Goal: Task Accomplishment & Management: Complete application form

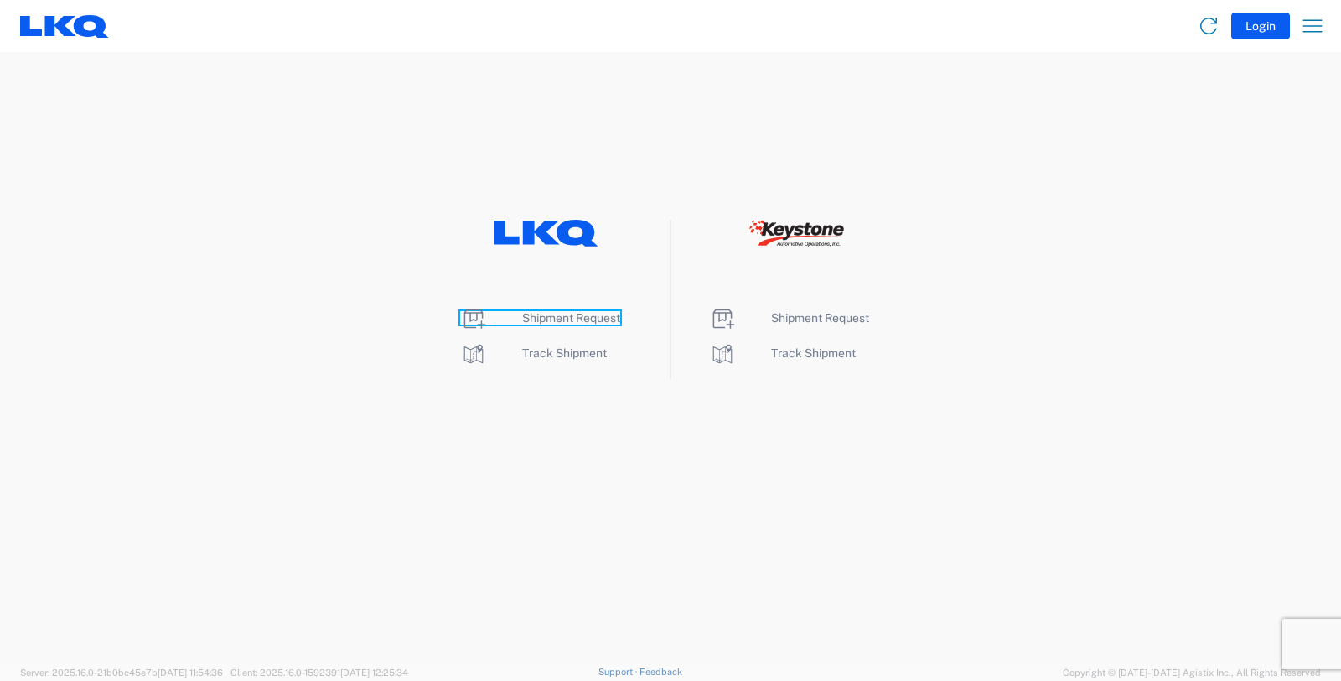
click at [565, 317] on span "Shipment Request" at bounding box center [571, 317] width 98 height 13
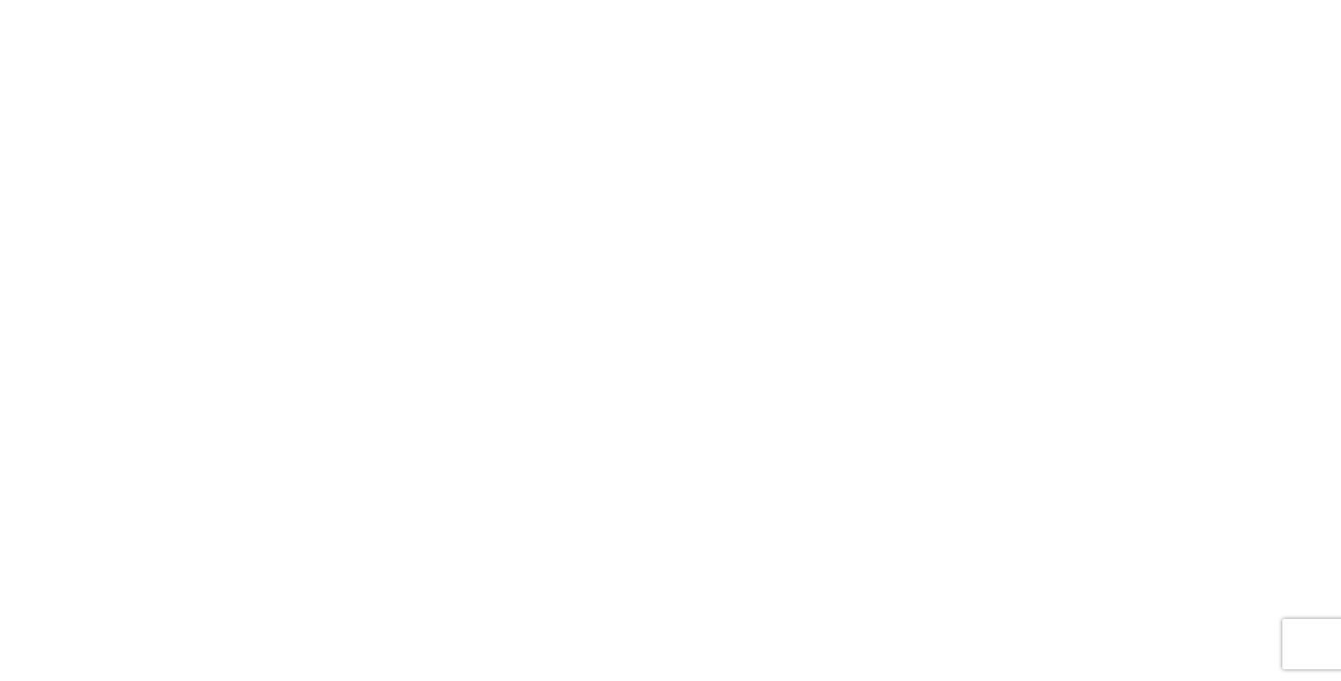
select select "FULL"
select select "LBS"
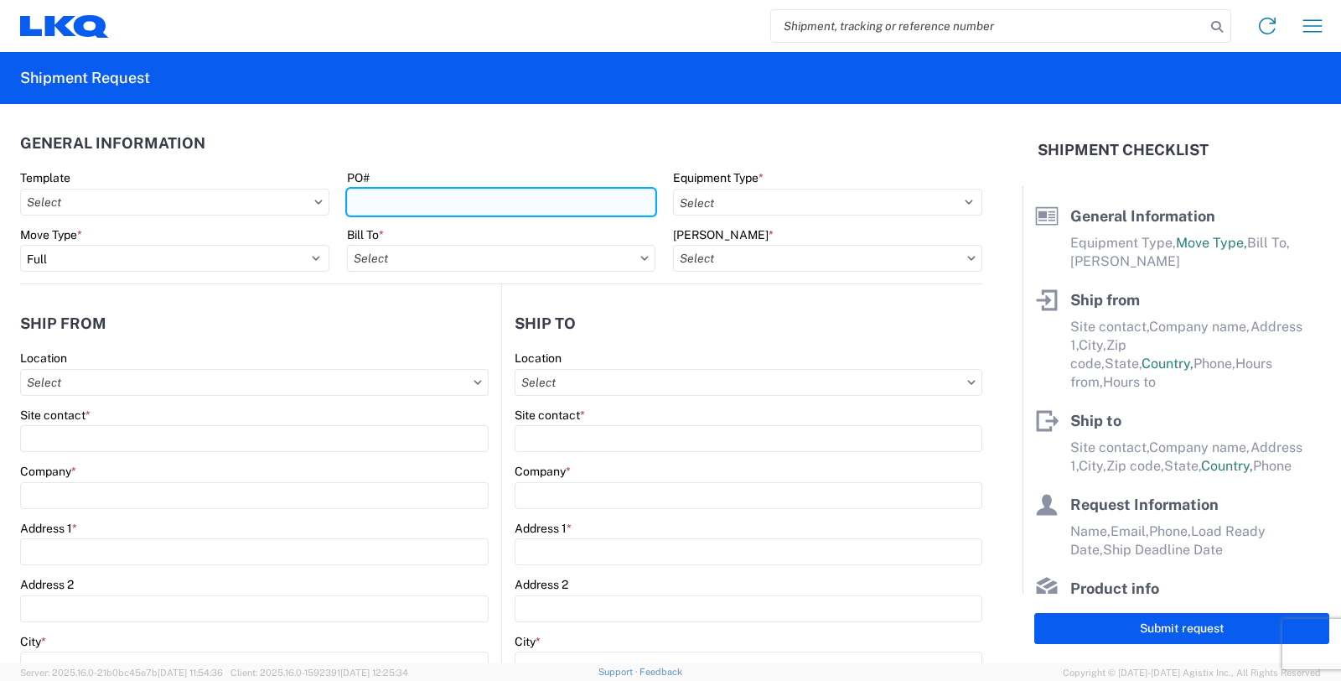
click at [404, 199] on input "PO#" at bounding box center [501, 202] width 309 height 27
type input "GV08142025"
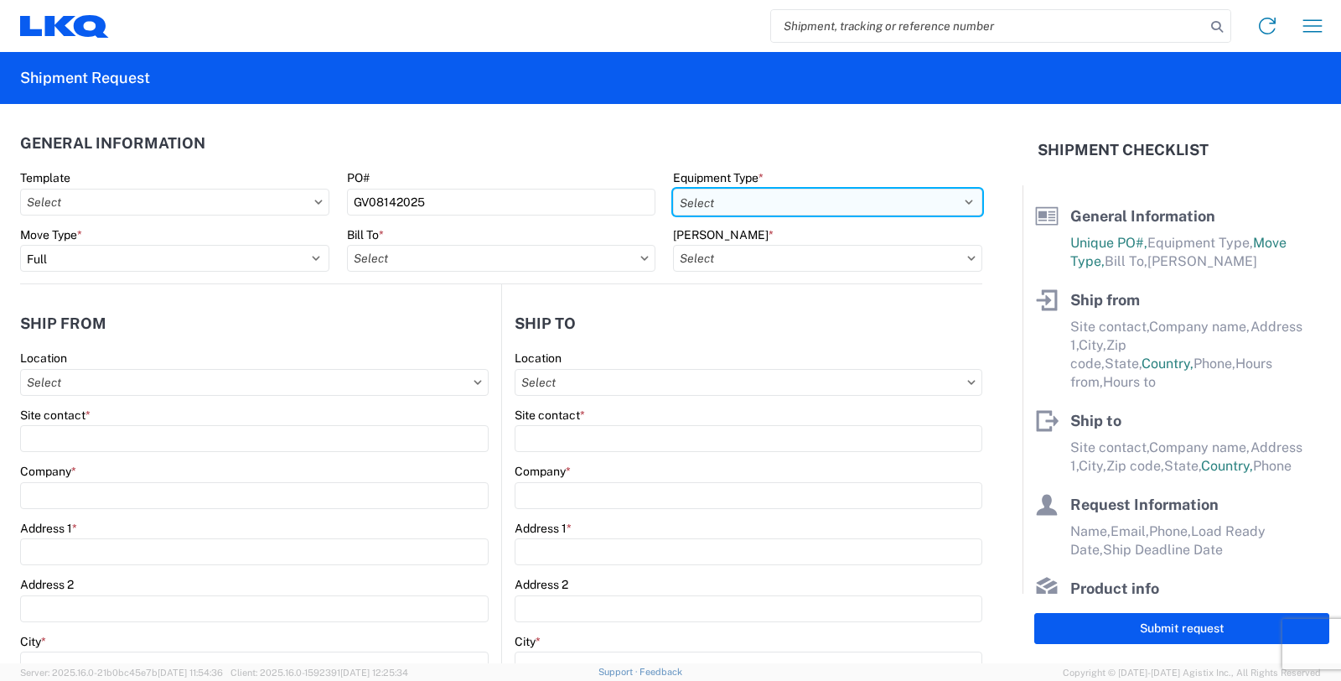
click at [748, 203] on select "Select 53’ Dry Van Flatbed Dropdeck (van) Lowboy (flatbed) Rail" at bounding box center [827, 202] width 309 height 27
select select "STDV"
click at [673, 189] on select "Select 53’ Dry Van Flatbed Dropdeck (van) Lowboy (flatbed) Rail" at bounding box center [827, 202] width 309 height 27
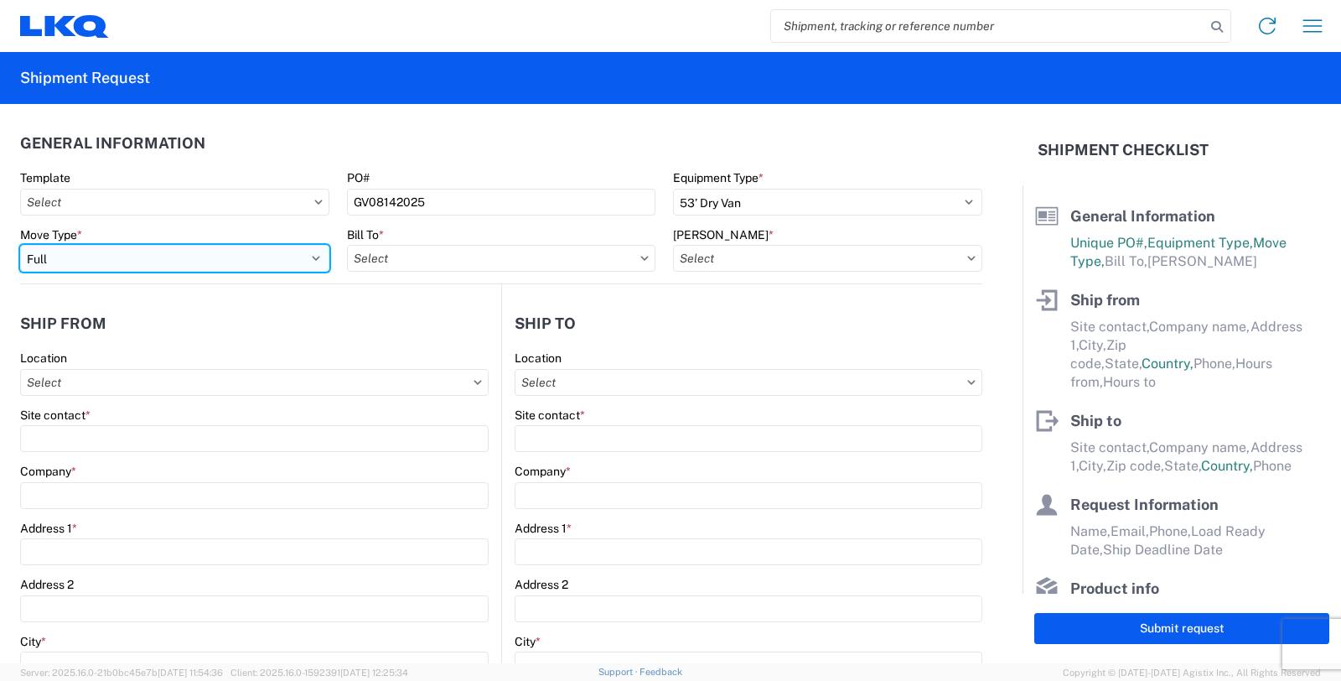
click at [317, 256] on select "Select Full Partial TL" at bounding box center [174, 258] width 309 height 27
select select "PARTIAL_TL"
click at [20, 245] on select "Select Full Partial TL" at bounding box center [174, 258] width 309 height 27
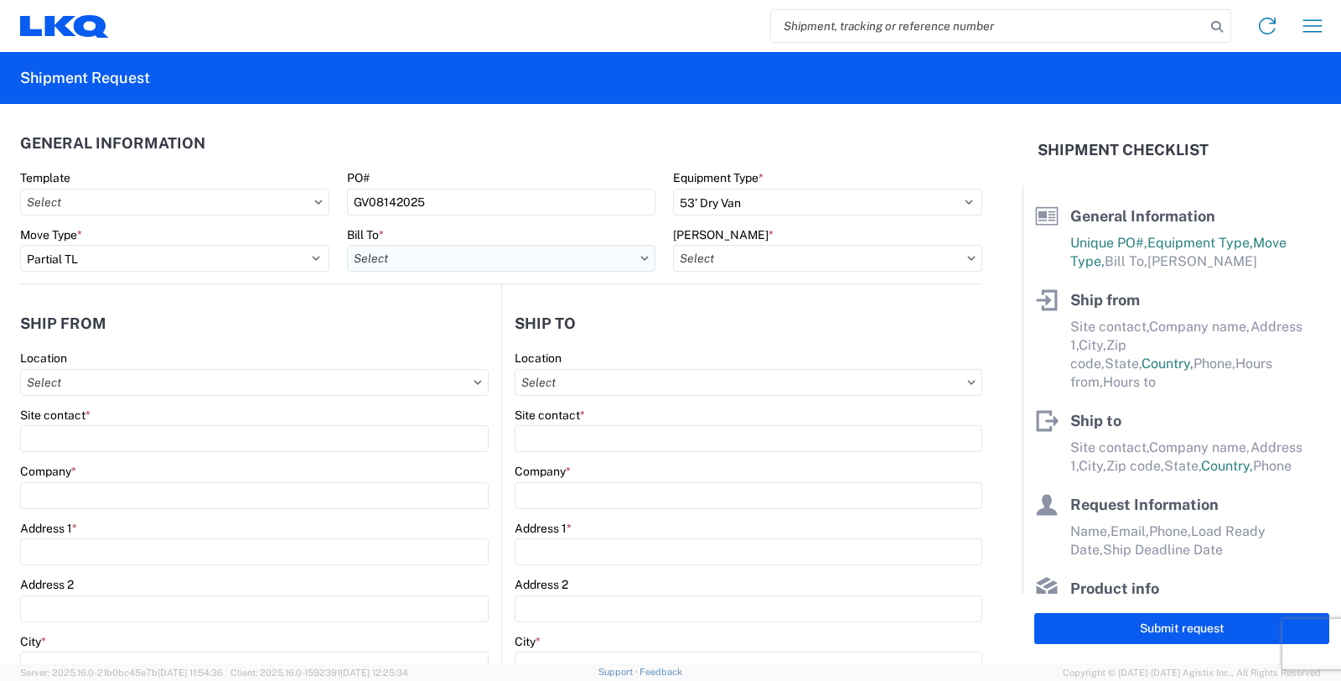
click at [405, 262] on input "Bill To *" at bounding box center [501, 258] width 309 height 27
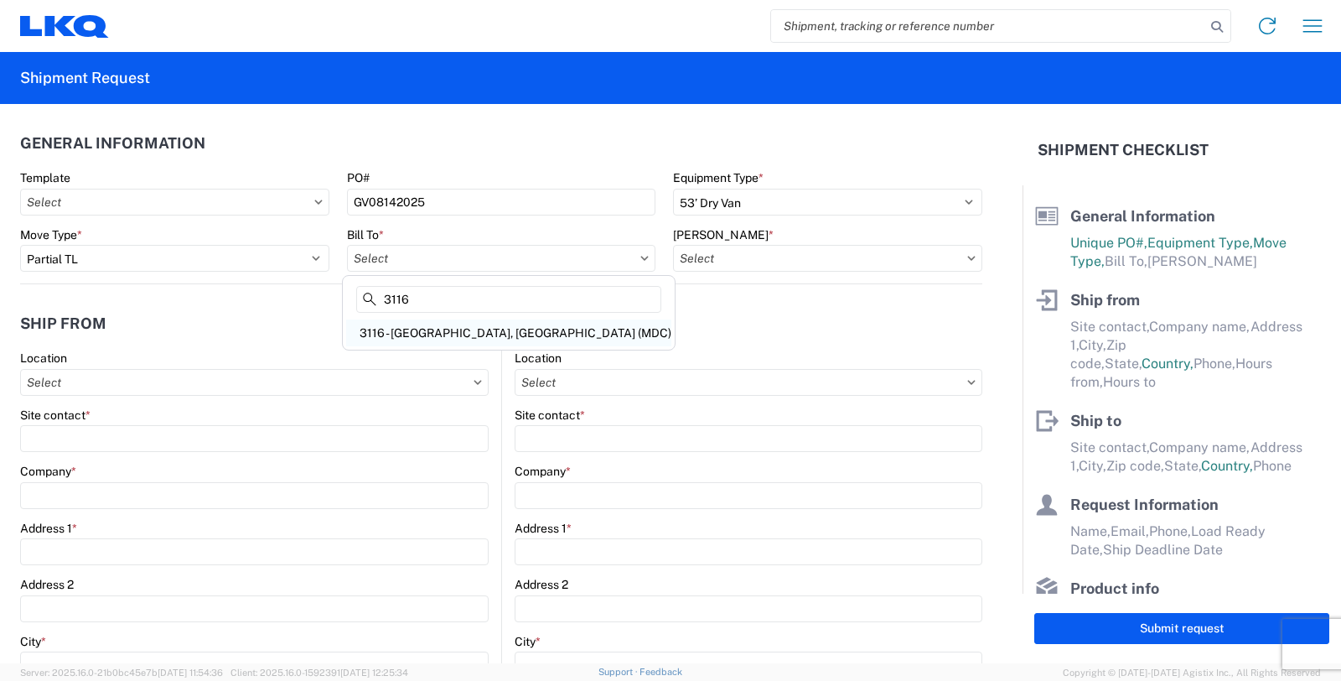
type input "3116"
click at [411, 329] on div "3116 - [GEOGRAPHIC_DATA], [GEOGRAPHIC_DATA] (MDC)" at bounding box center [508, 332] width 325 height 27
type input "3116 - [GEOGRAPHIC_DATA], [GEOGRAPHIC_DATA] (MDC)"
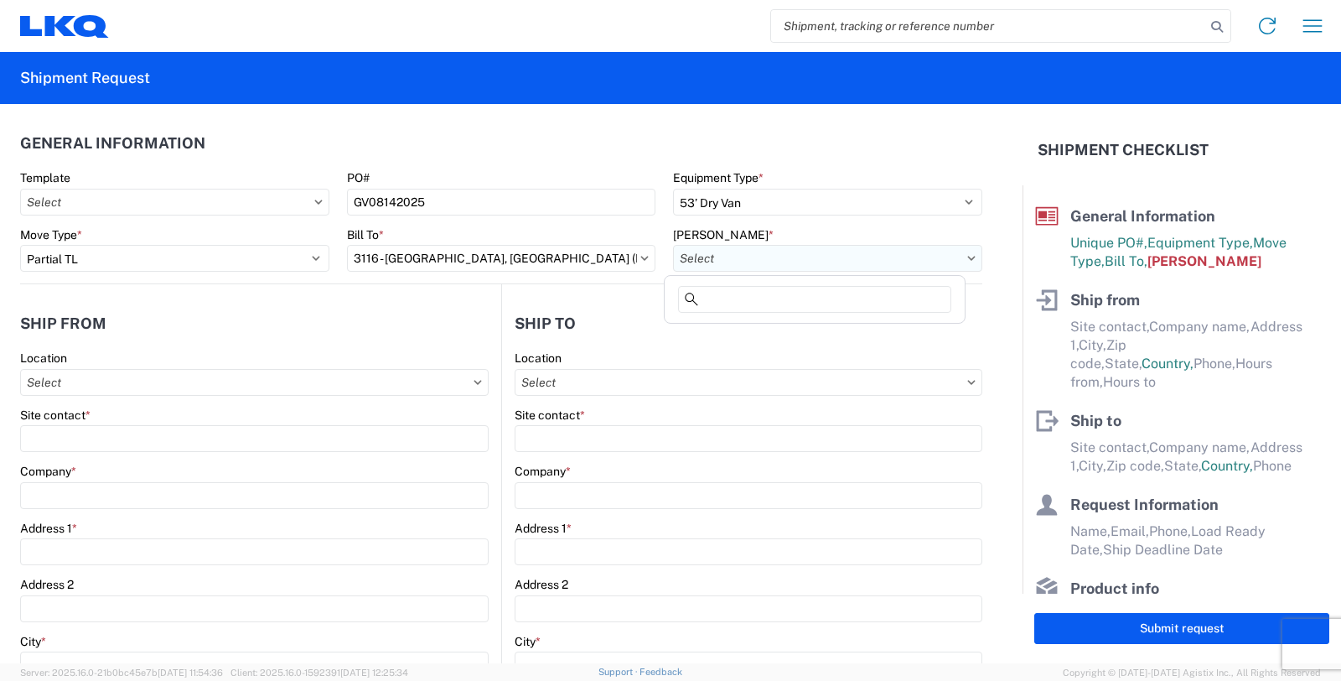
click at [739, 263] on input "[PERSON_NAME] *" at bounding box center [827, 258] width 309 height 27
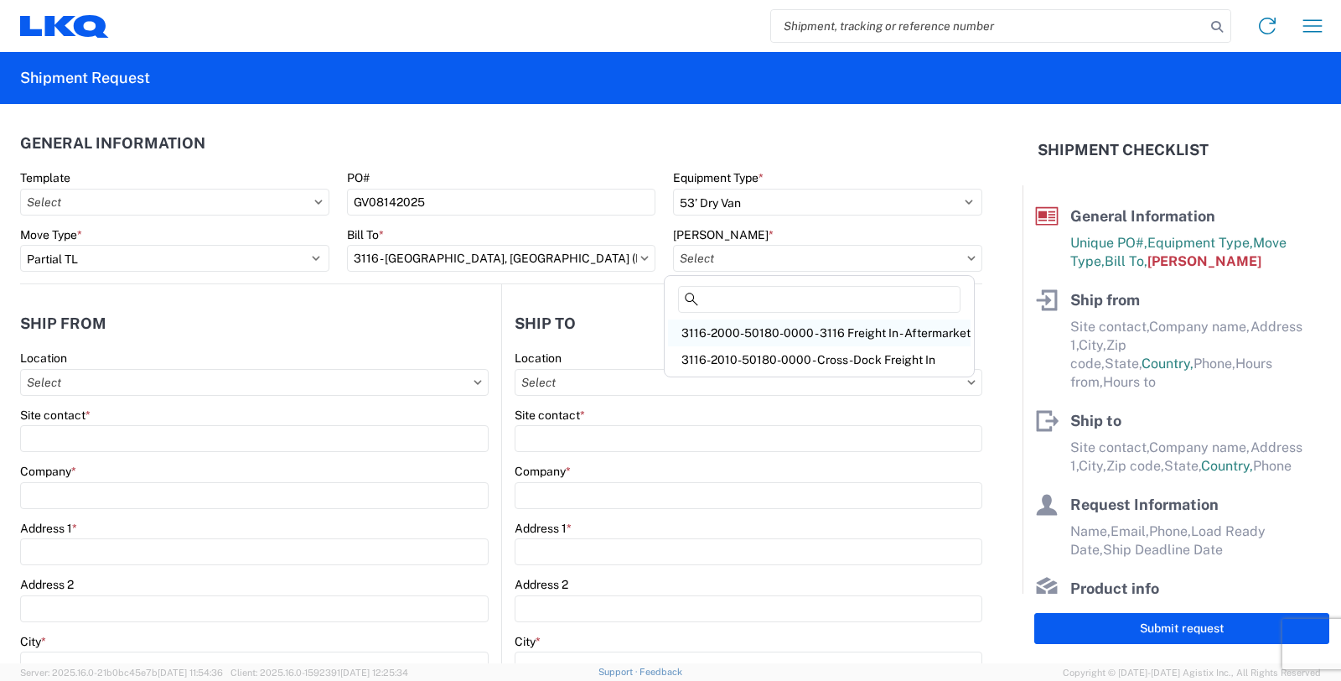
click at [729, 329] on div "3116-2000-50180-0000 - 3116 Freight In - Aftermarket" at bounding box center [819, 332] width 303 height 27
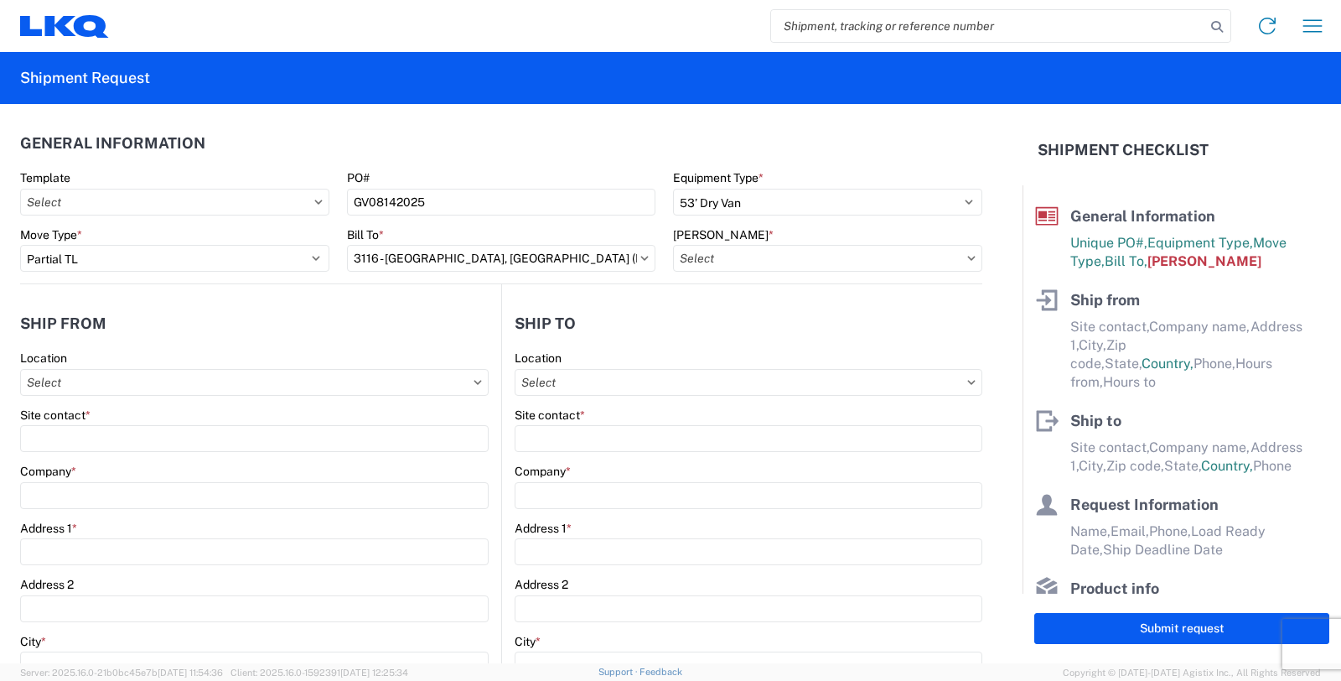
type input "3116-2000-50180-0000 - 3116 Freight In - Aftermarket"
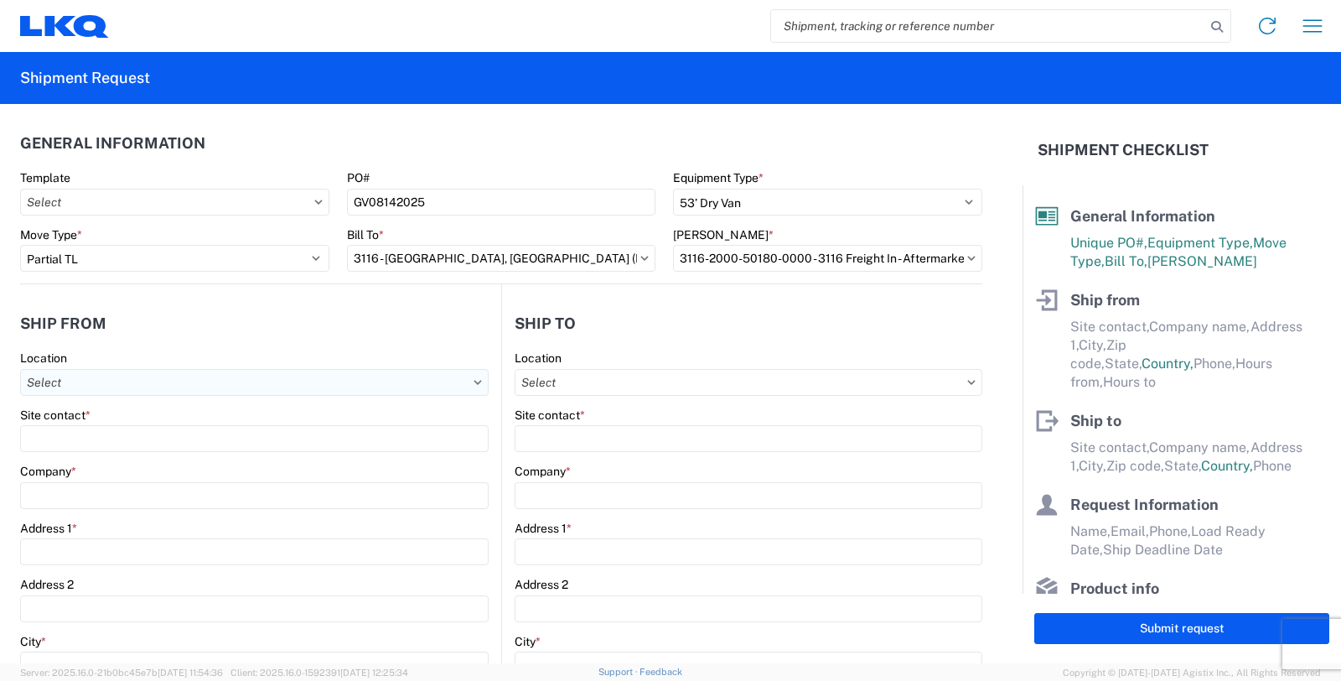
click at [225, 381] on input "Location" at bounding box center [254, 382] width 468 height 27
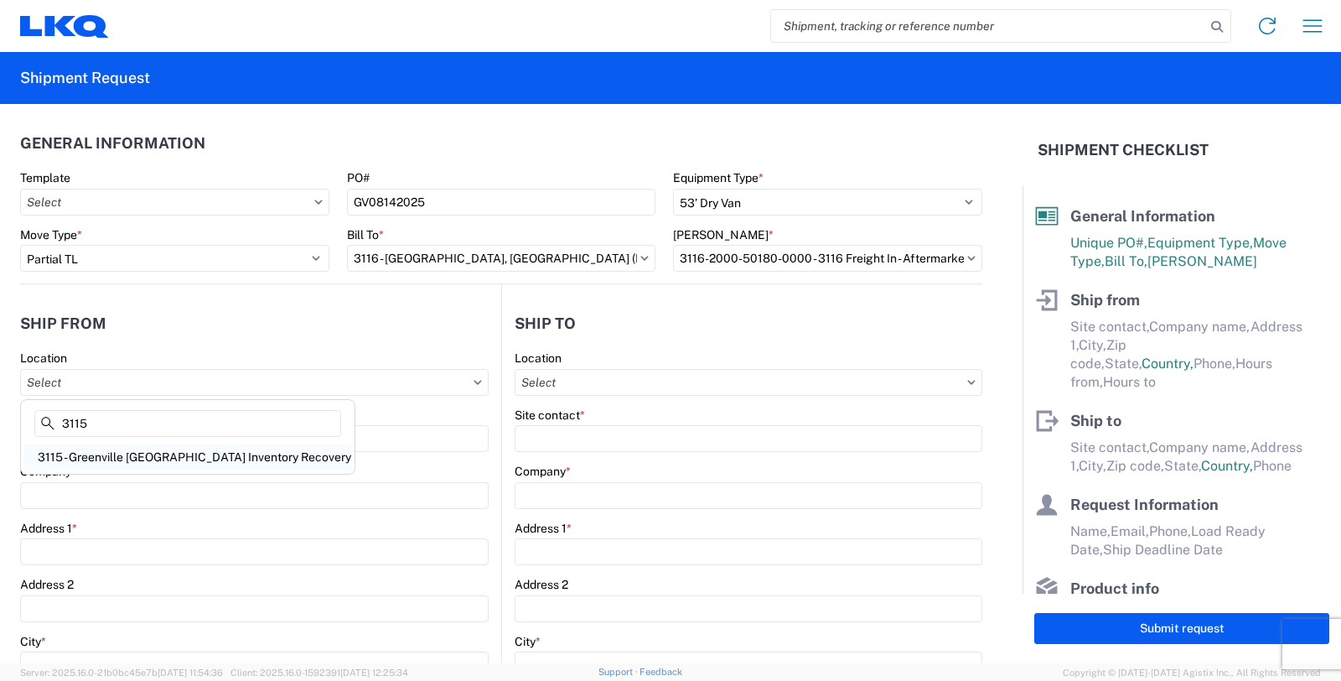
type input "3115"
click at [173, 458] on div "3115 - Greenville [GEOGRAPHIC_DATA] Inventory Recovery" at bounding box center [187, 456] width 327 height 27
type input "3115 - Greenville [GEOGRAPHIC_DATA] Inventory Recovery"
type input "LKQ Corporation"
type input "[STREET_ADDRESS][PERSON_NAME]"
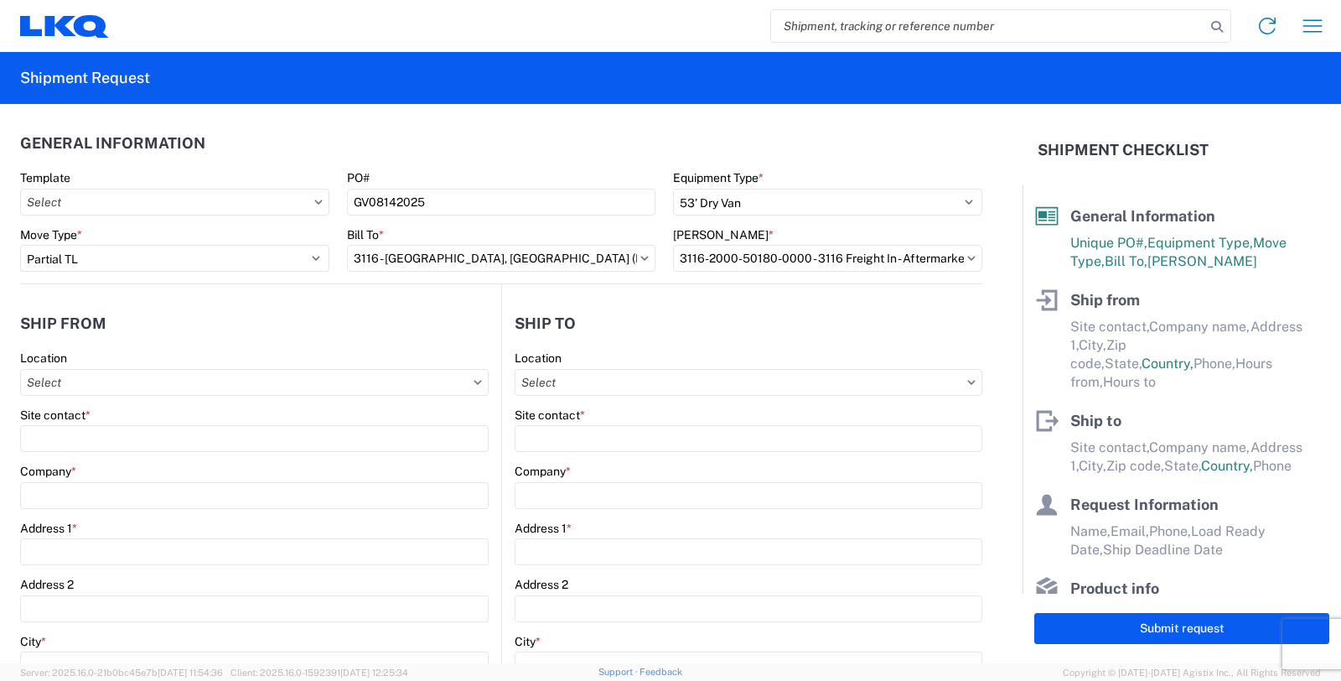
type input "[GEOGRAPHIC_DATA]"
type input "48838"
select select "MI"
select select "US"
type input "06:00"
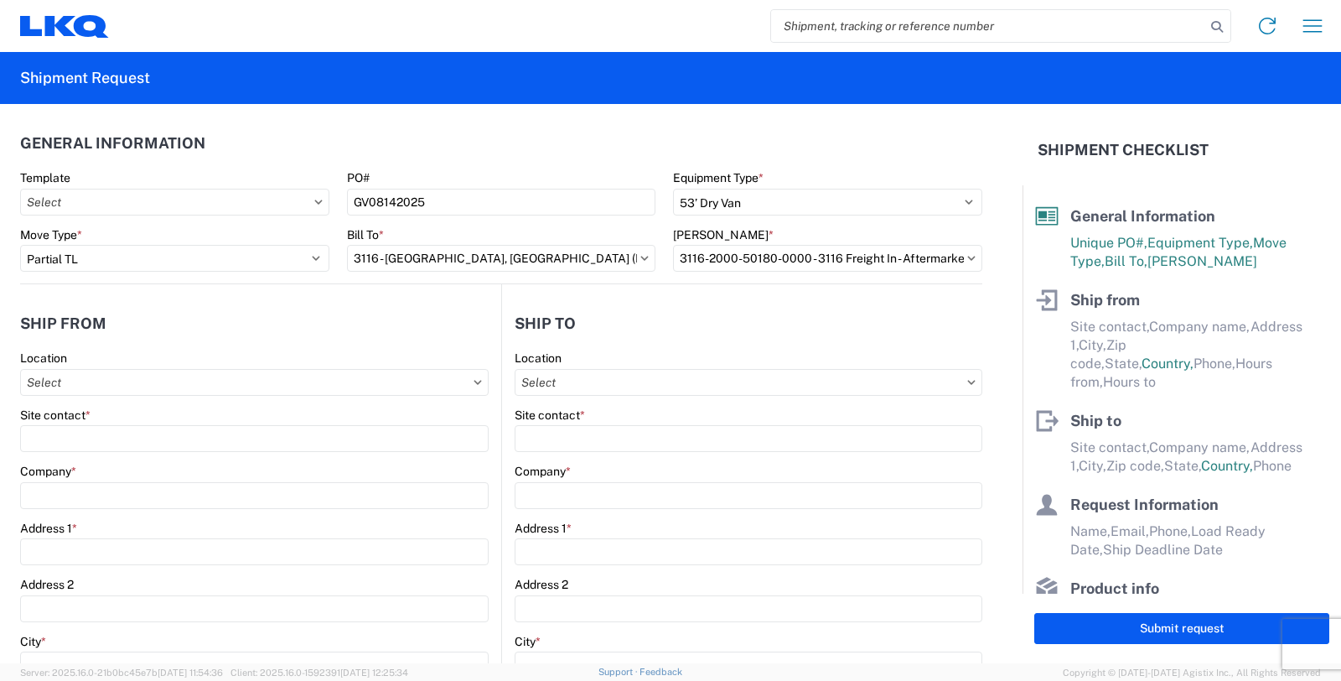
type input "14:30"
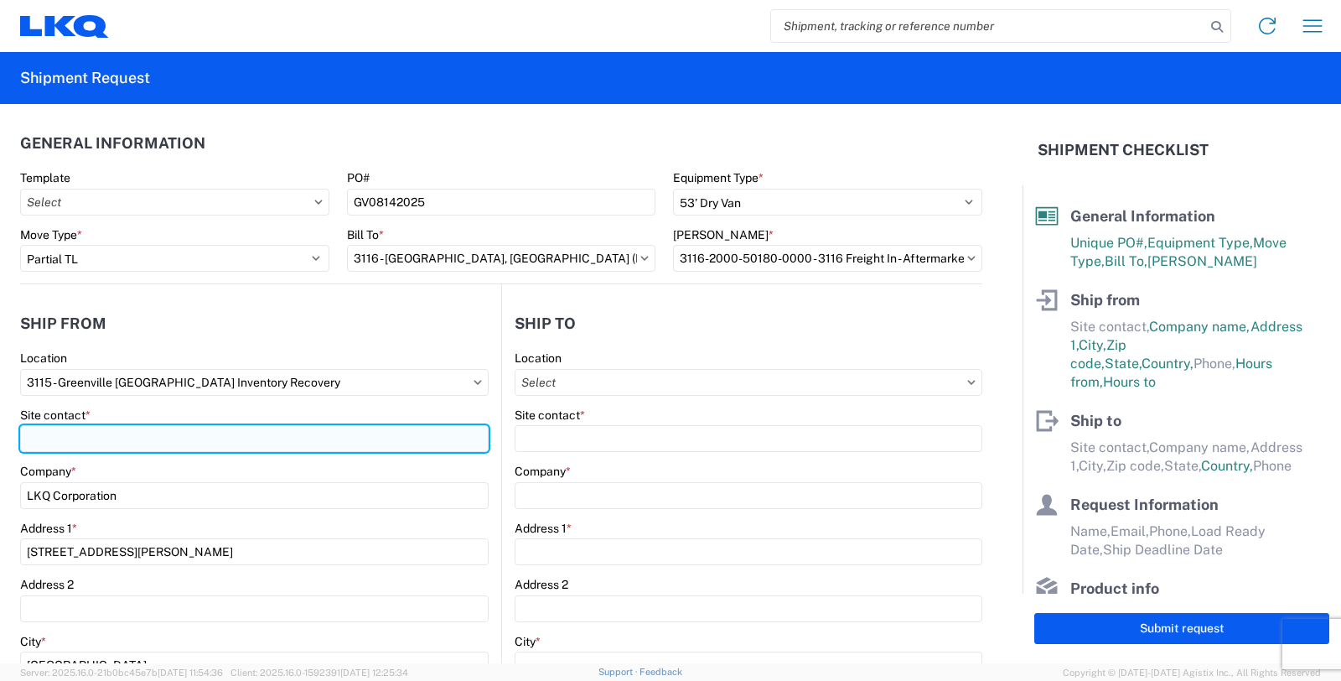
click at [137, 444] on input "Site contact *" at bounding box center [254, 438] width 468 height 27
type input "[PERSON_NAME]"
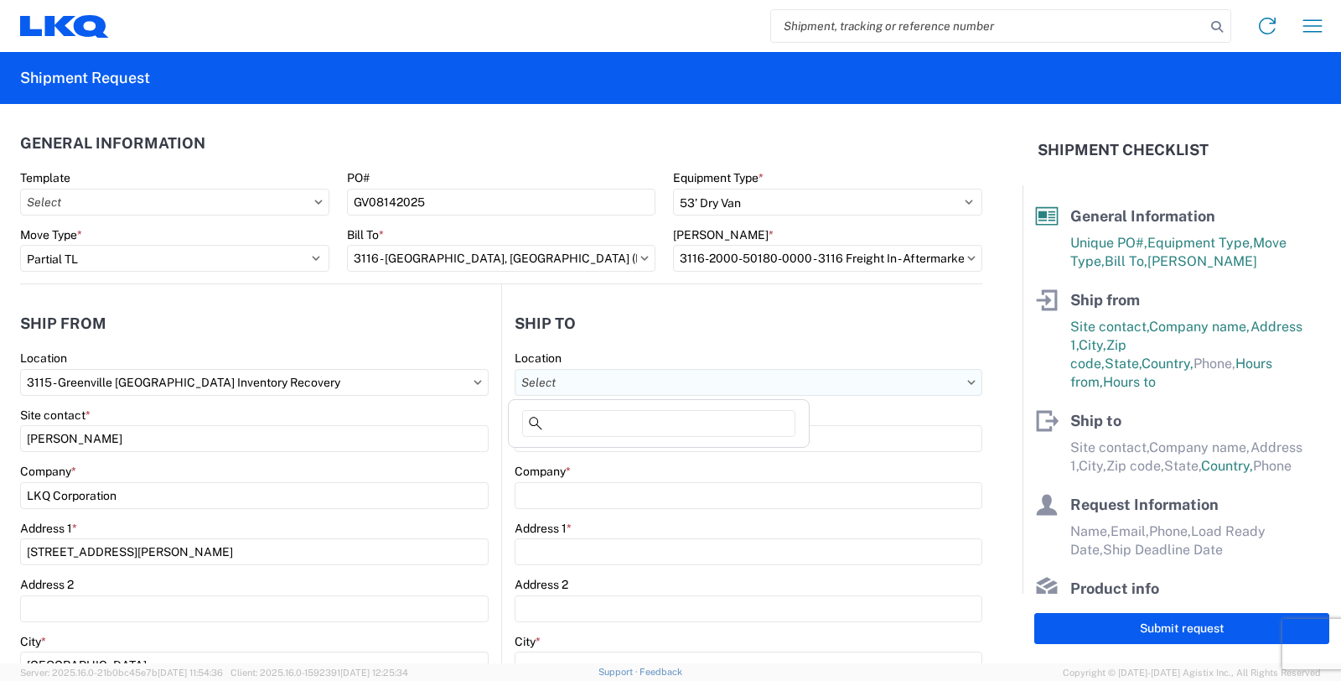
click at [607, 383] on input "Location" at bounding box center [749, 382] width 468 height 27
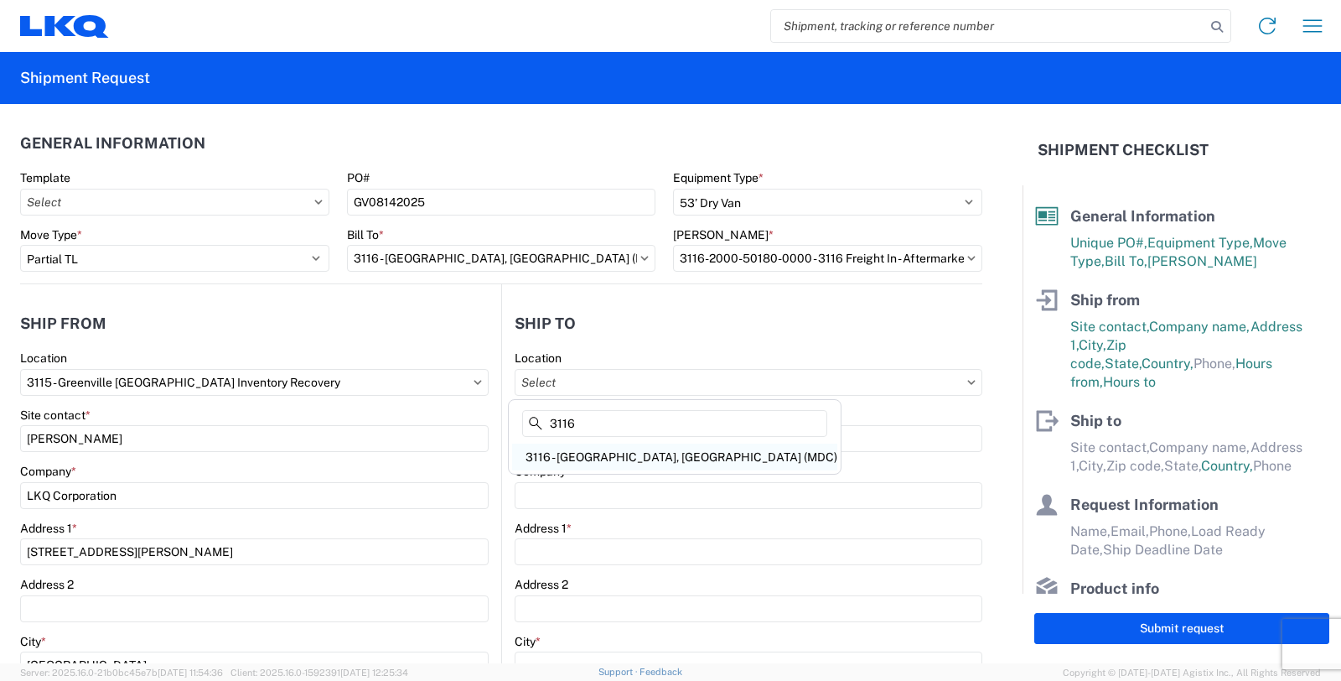
type input "3116"
click at [605, 455] on div "3116 - [GEOGRAPHIC_DATA], [GEOGRAPHIC_DATA] (MDC)" at bounding box center [674, 456] width 325 height 27
type input "3116 - [GEOGRAPHIC_DATA], [GEOGRAPHIC_DATA] (MDC)"
type input "[DEMOGRAPHIC_DATA][PERSON_NAME]"
type input "LKQ Corporation"
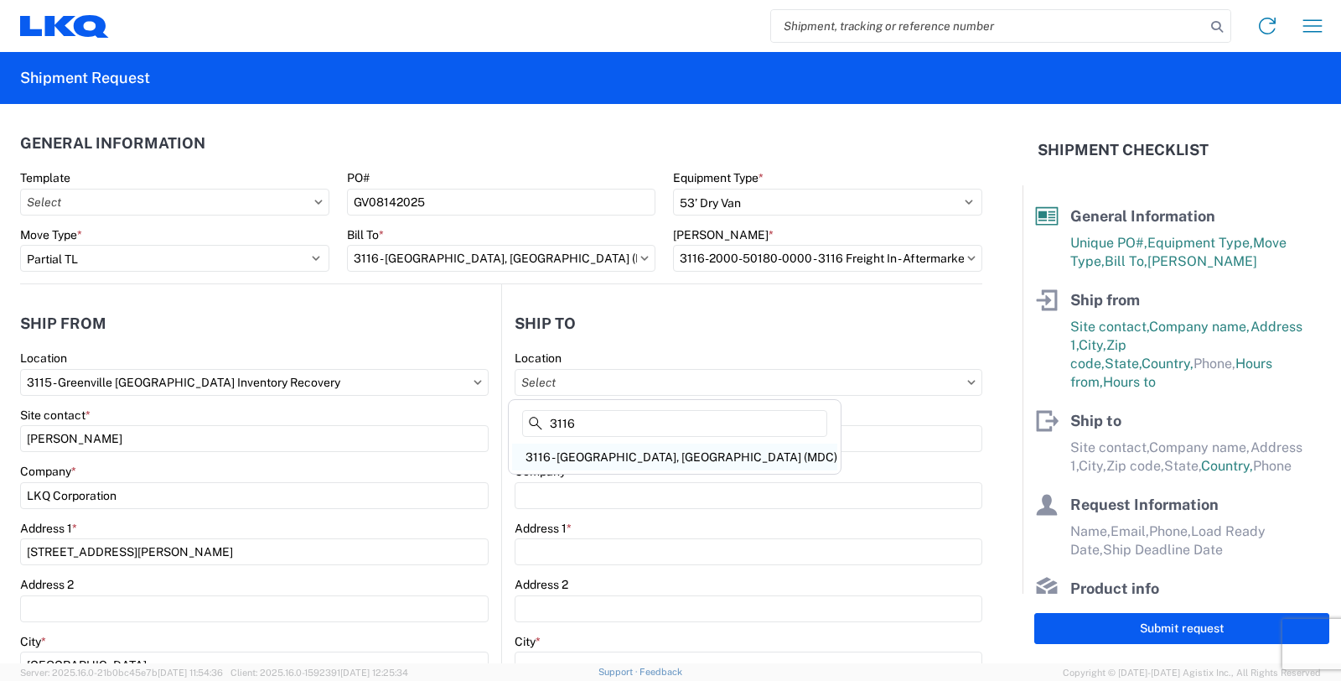
type input "[STREET_ADDRESS]"
type input "[GEOGRAPHIC_DATA]"
type input "49508"
type input "[PERSON_NAME][EMAIL_ADDRESS][DOMAIN_NAME]"
select select "US"
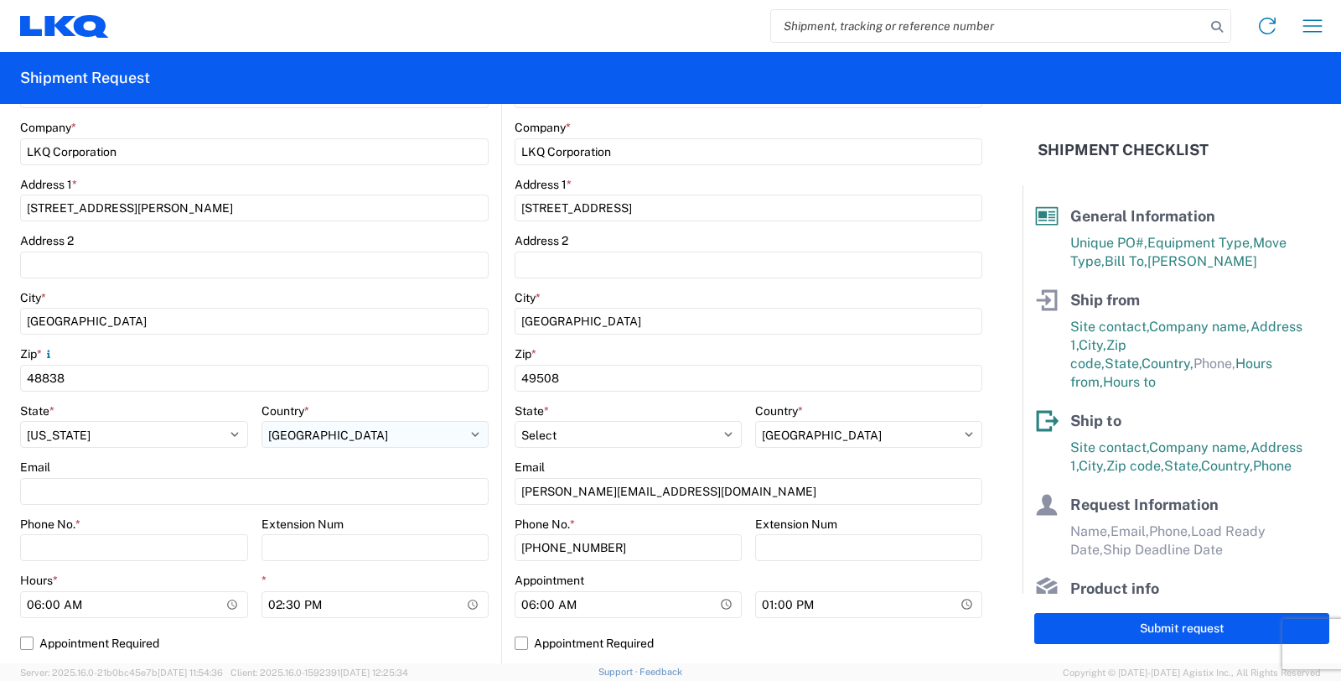
scroll to position [372, 0]
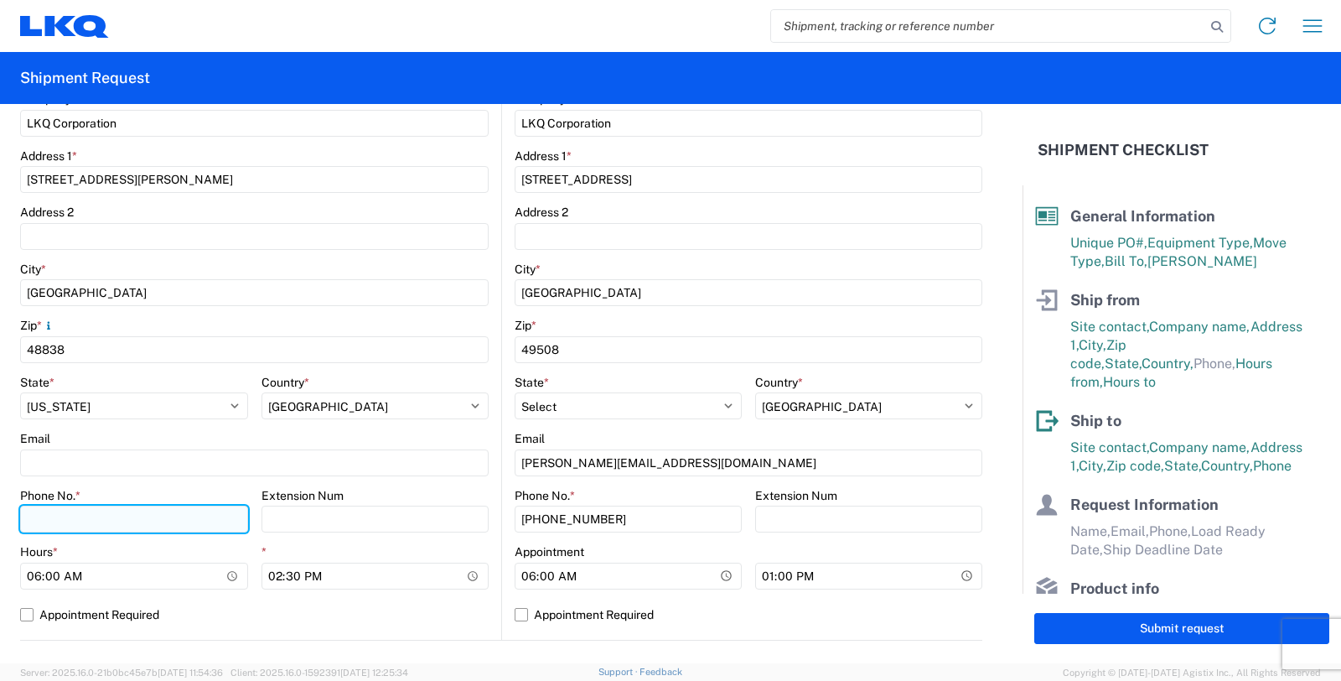
click at [148, 524] on input "Phone No. *" at bounding box center [134, 518] width 228 height 27
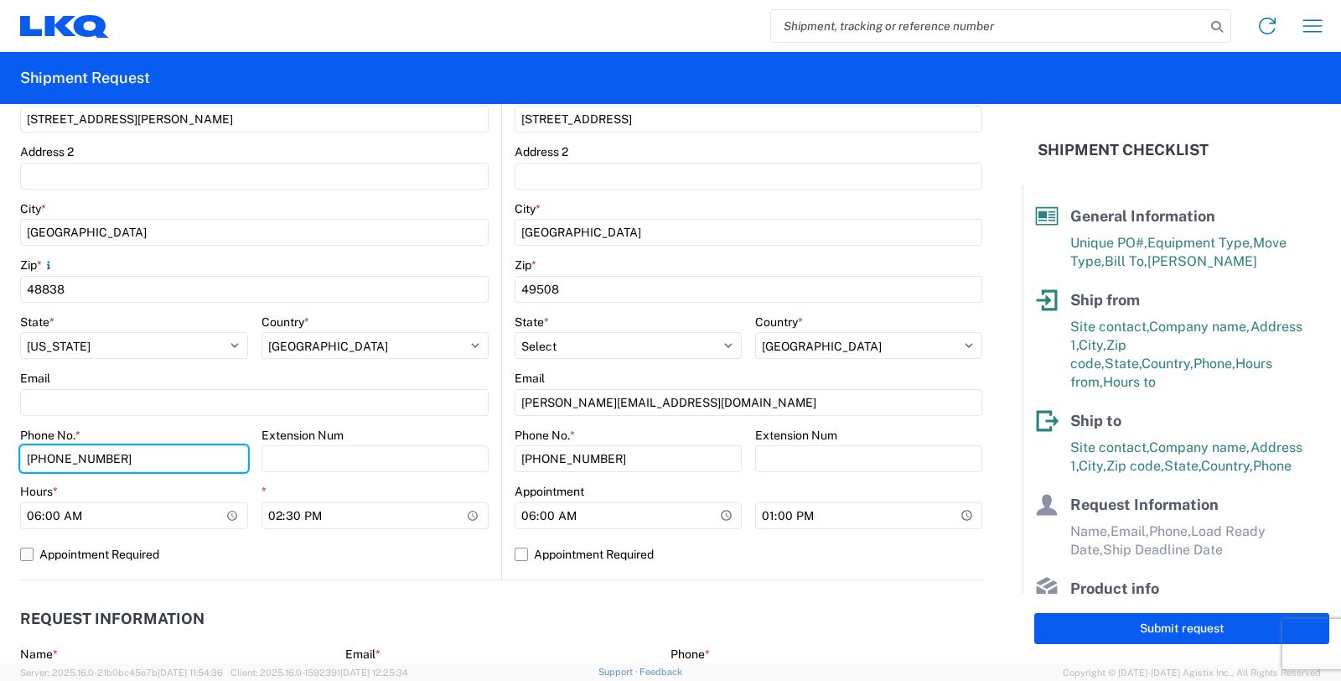
scroll to position [558, 0]
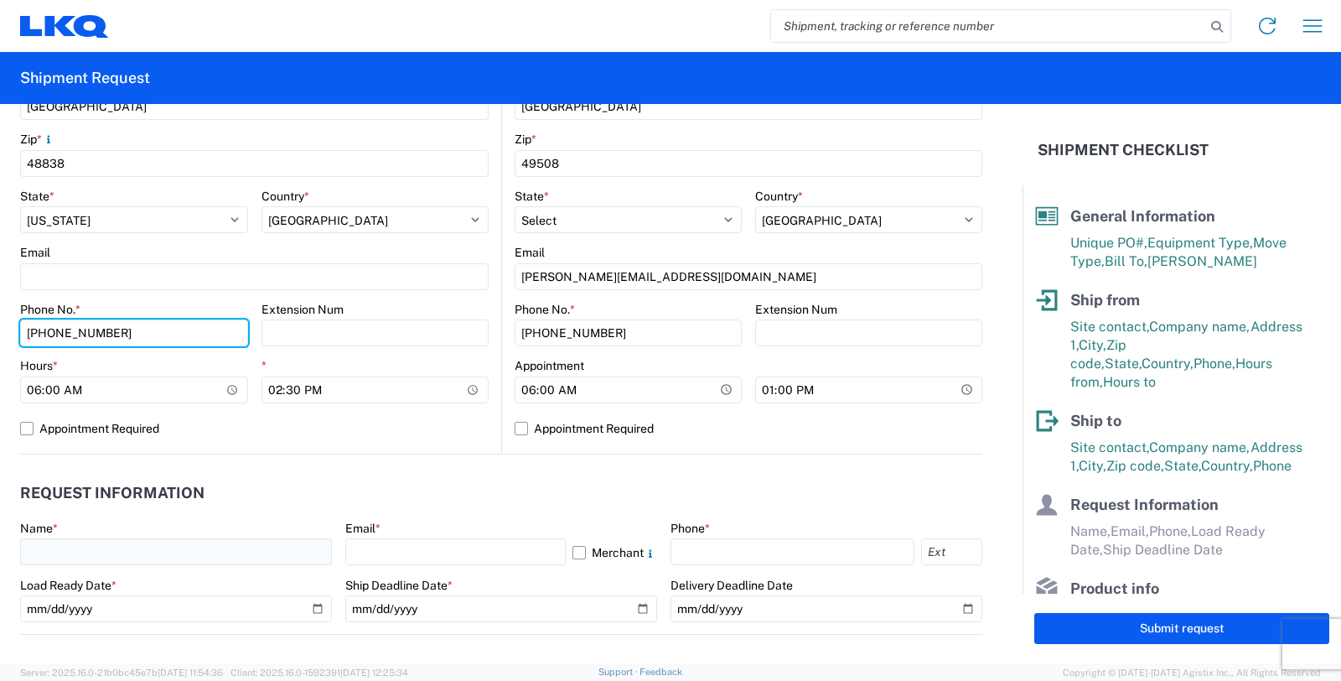
type input "[PHONE_NUMBER]"
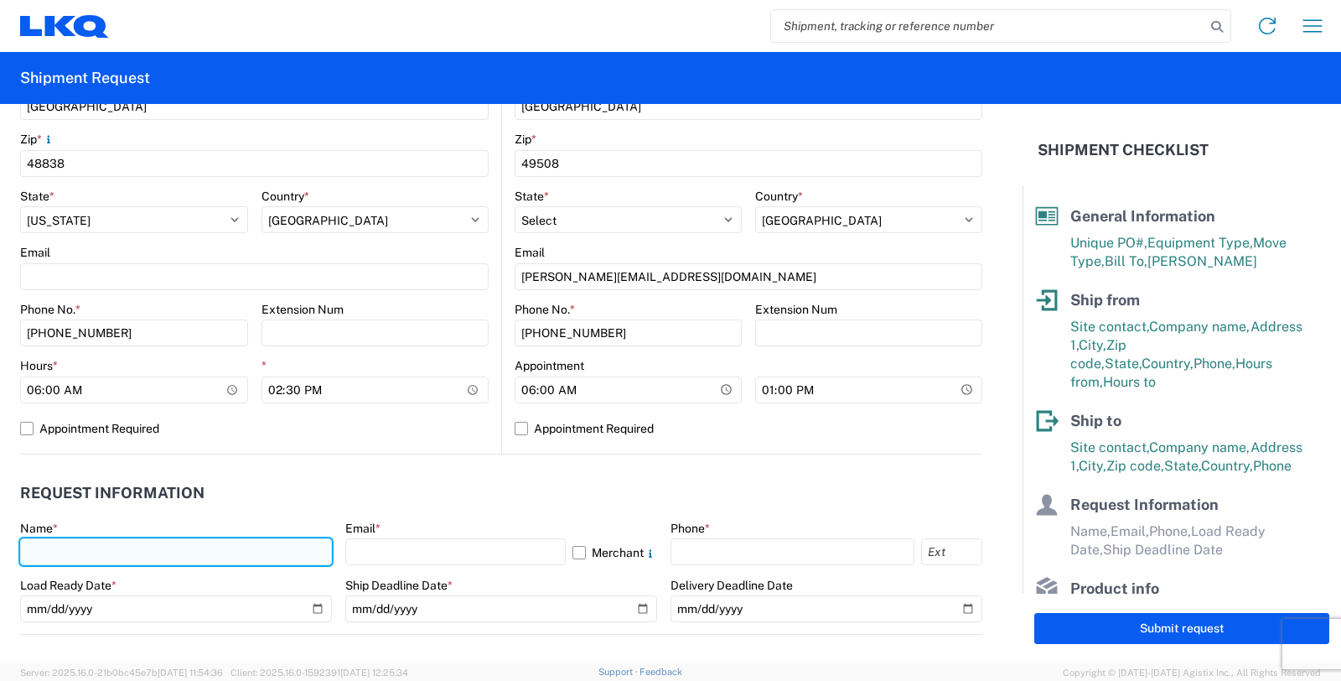
click at [231, 548] on input "text" at bounding box center [176, 551] width 312 height 27
type input "[PERSON_NAME]"
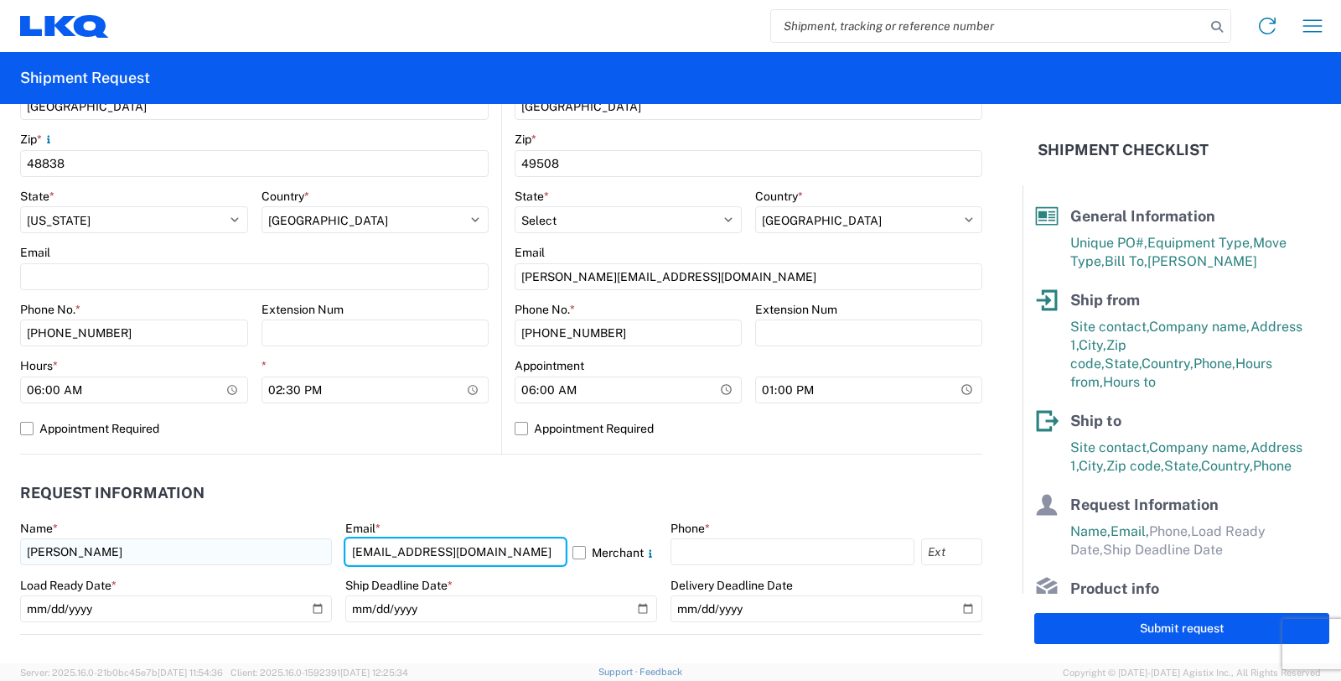
type input "[EMAIL_ADDRESS][DOMAIN_NAME]"
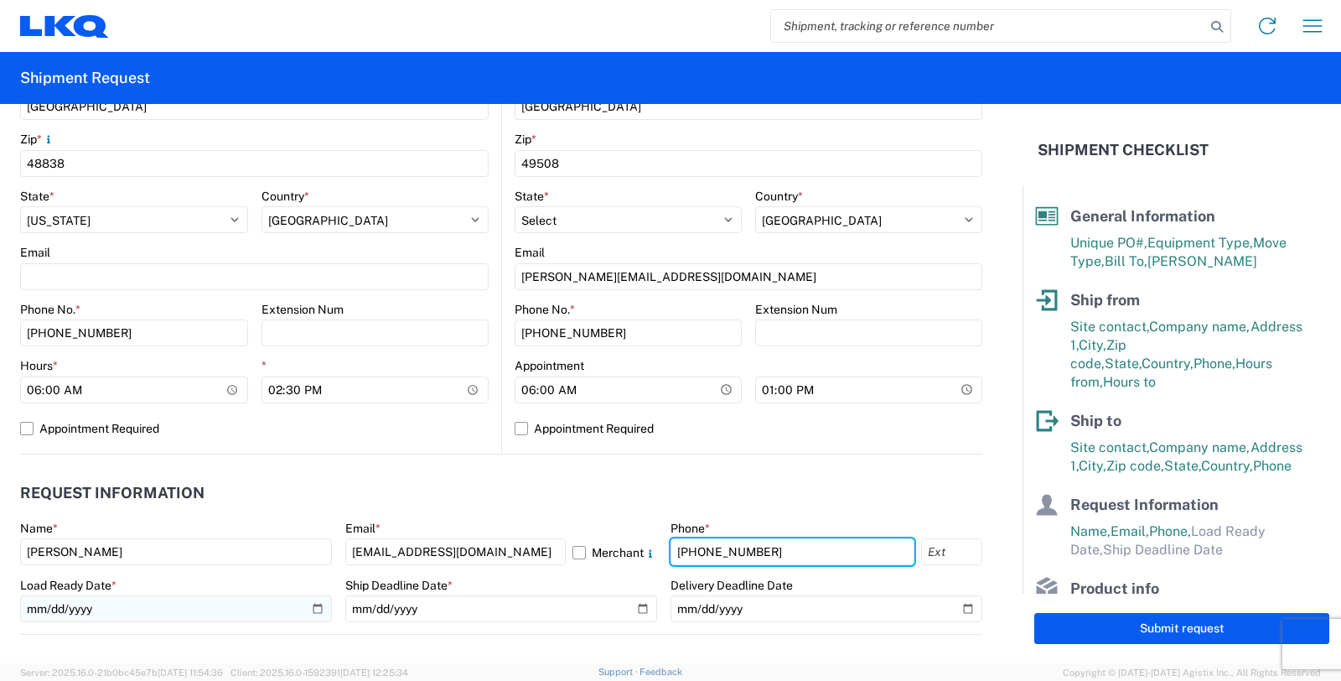
type input "[PHONE_NUMBER]"
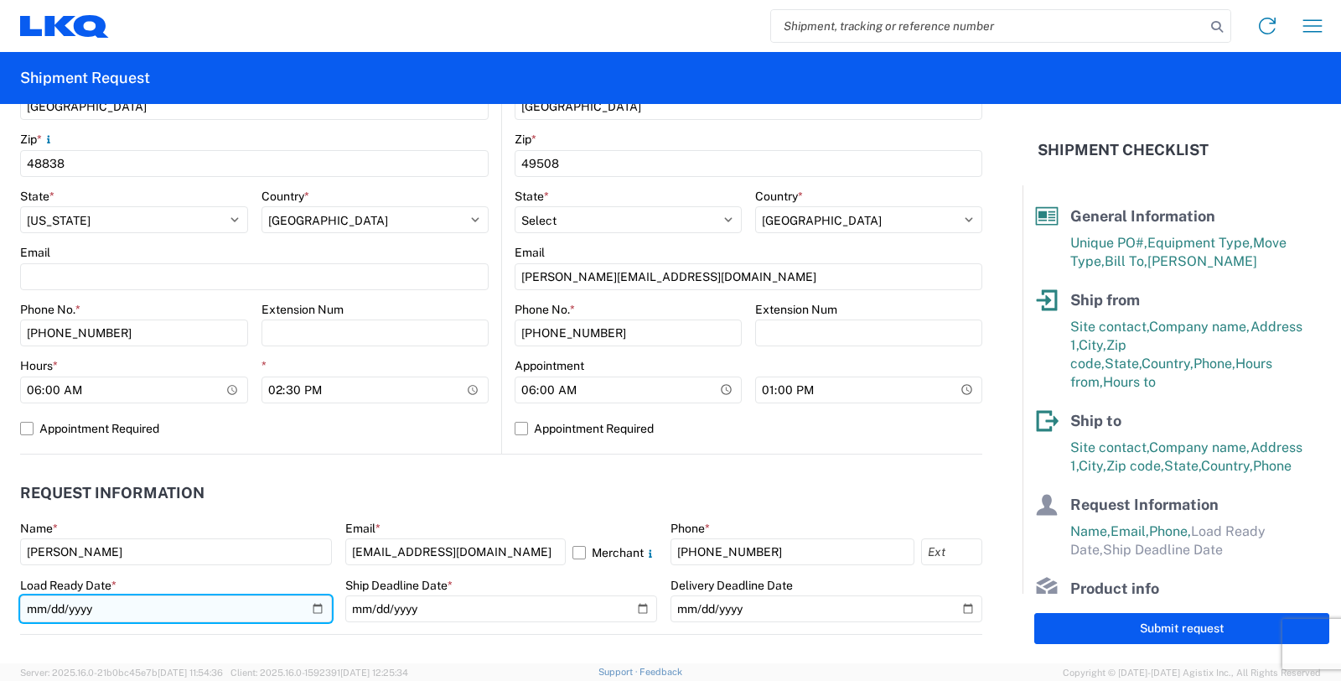
click at [312, 604] on input "date" at bounding box center [176, 608] width 312 height 27
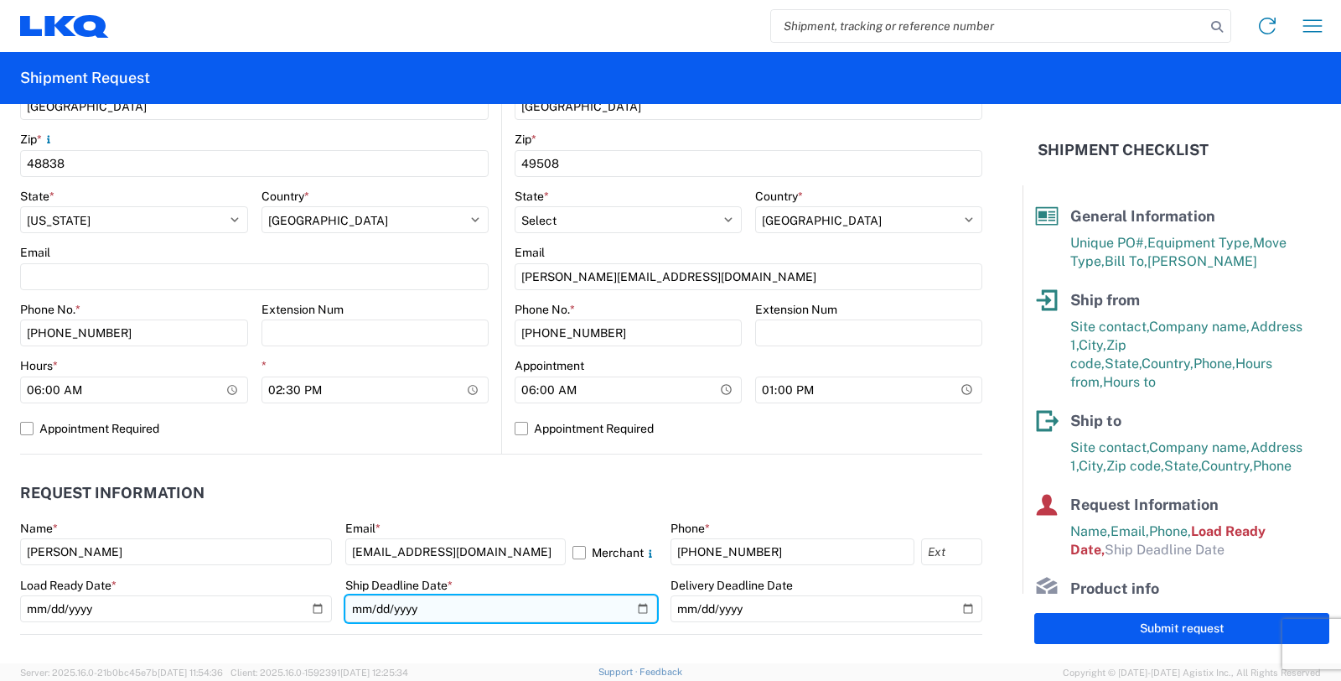
click at [535, 613] on input "date" at bounding box center [501, 608] width 312 height 27
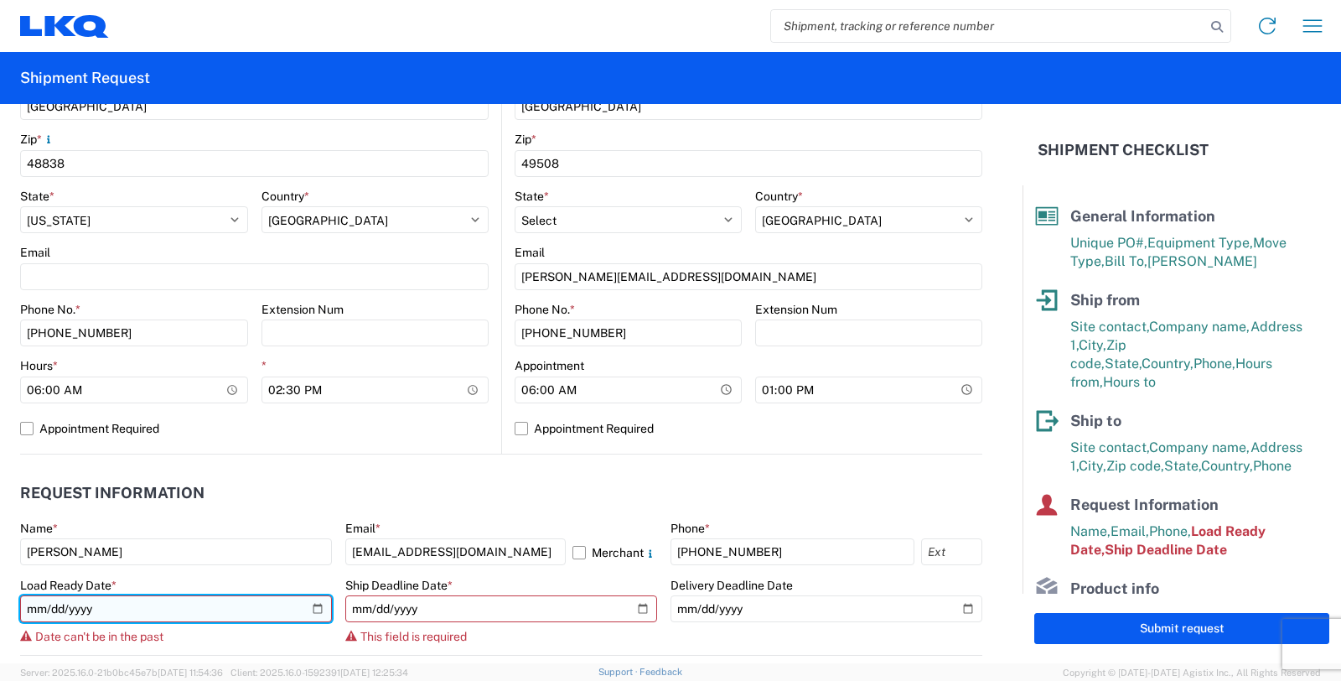
click at [310, 606] on input "[DATE]" at bounding box center [176, 608] width 312 height 27
type input "[DATE]"
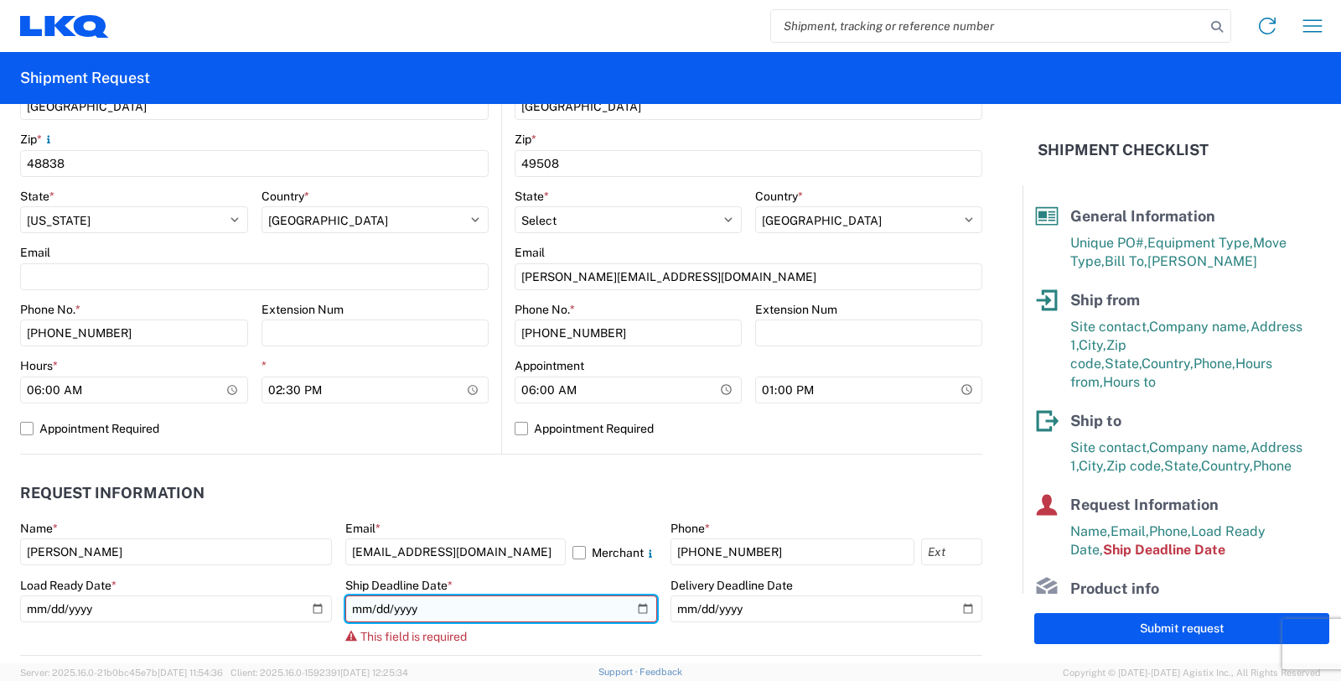
click at [630, 608] on input "date" at bounding box center [501, 608] width 312 height 27
type input "[DATE]"
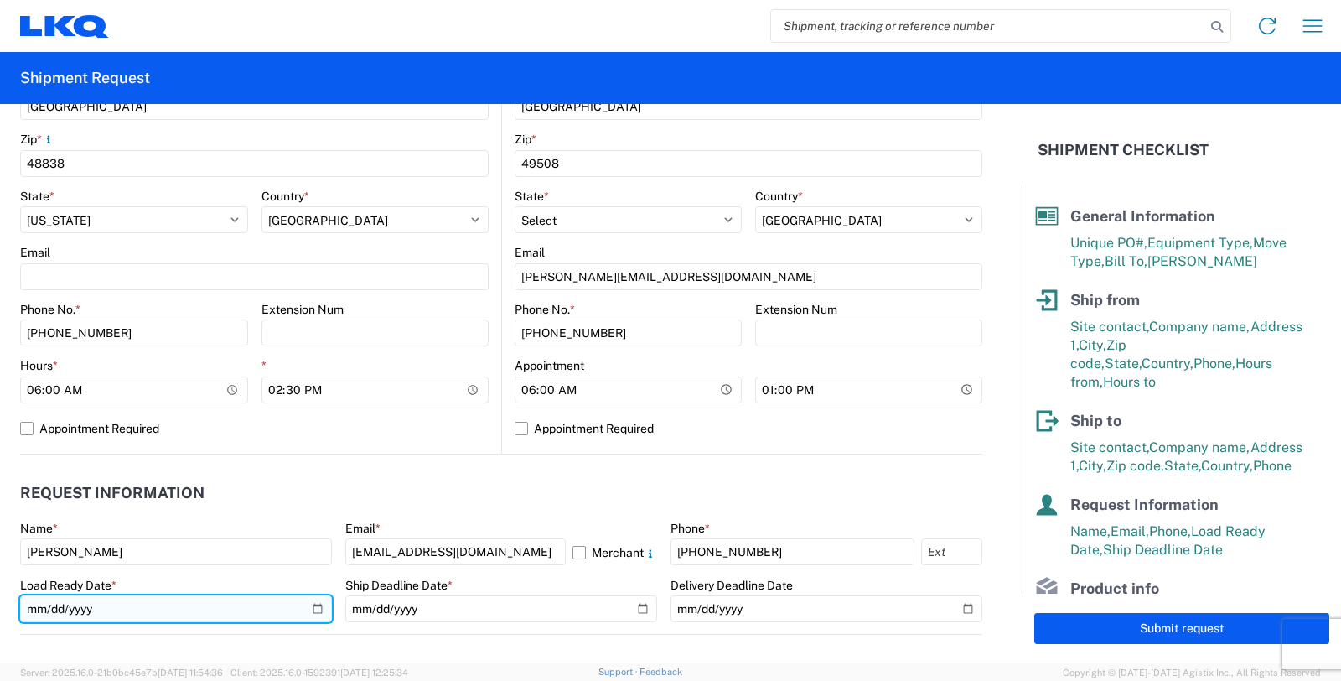
click at [311, 606] on input "[DATE]" at bounding box center [176, 608] width 312 height 27
type input "[DATE]"
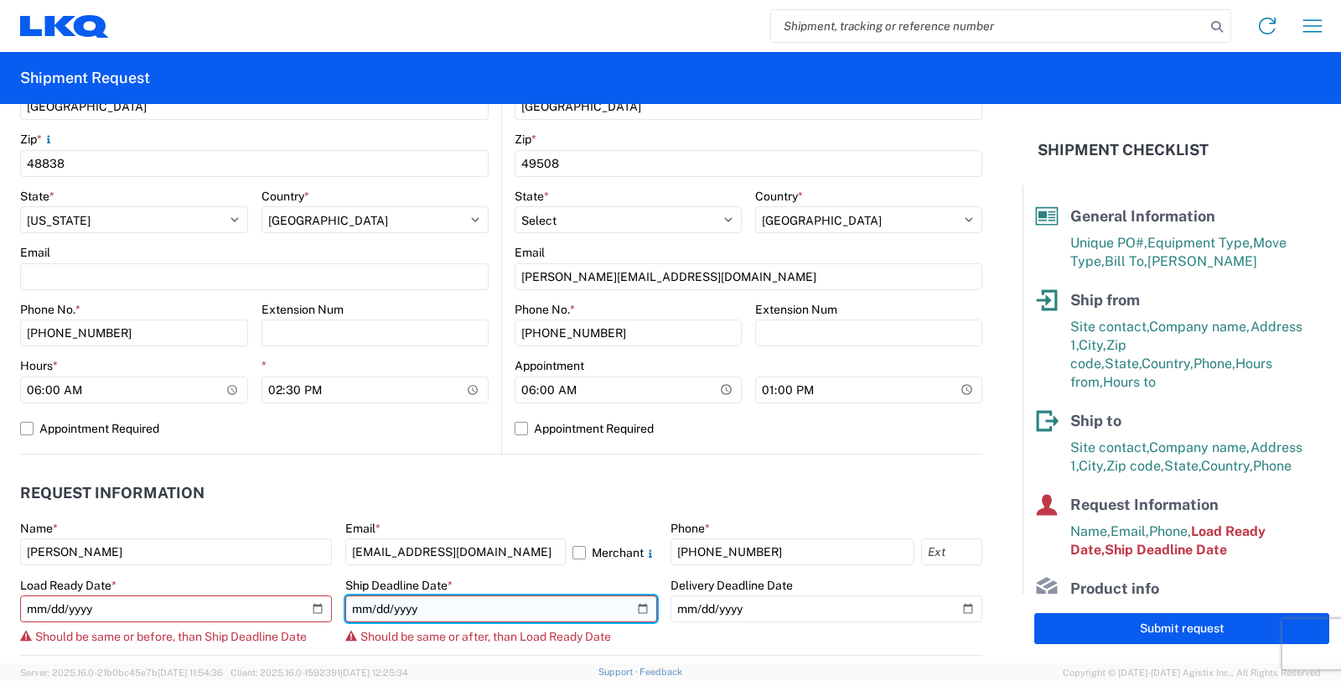
click at [631, 602] on input "[DATE]" at bounding box center [501, 608] width 312 height 27
type input "[DATE]"
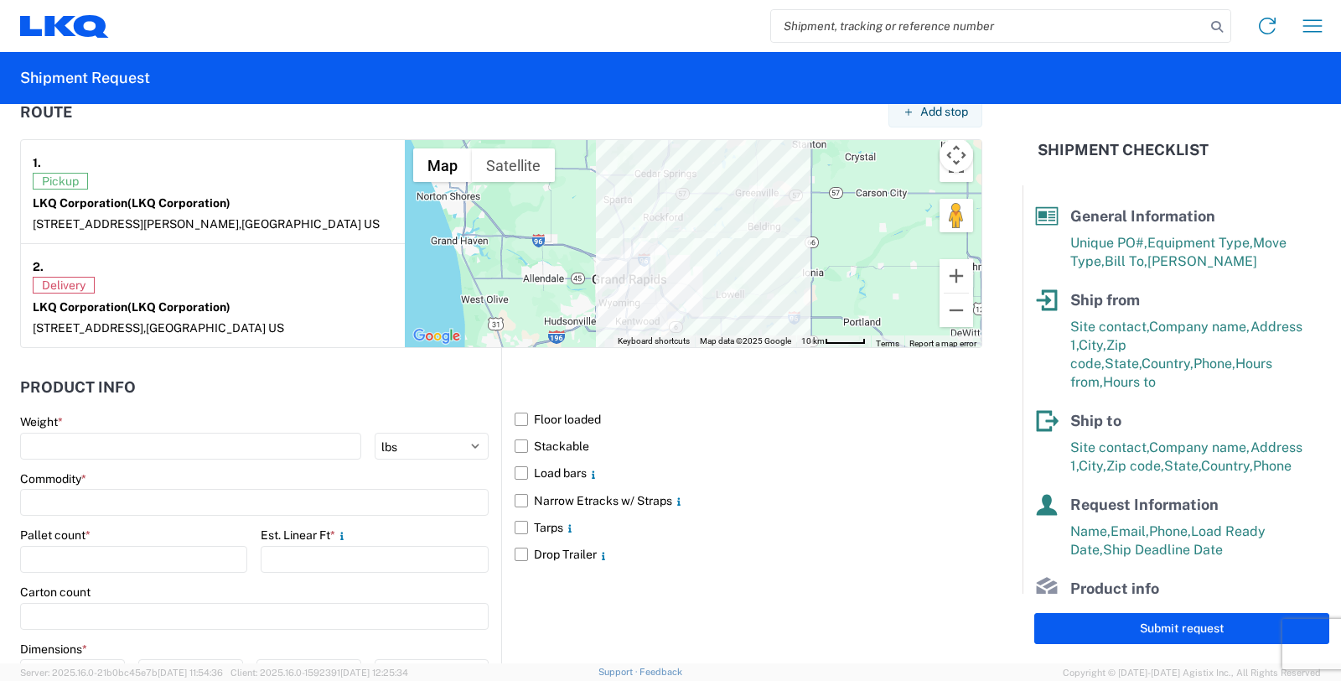
scroll to position [1303, 0]
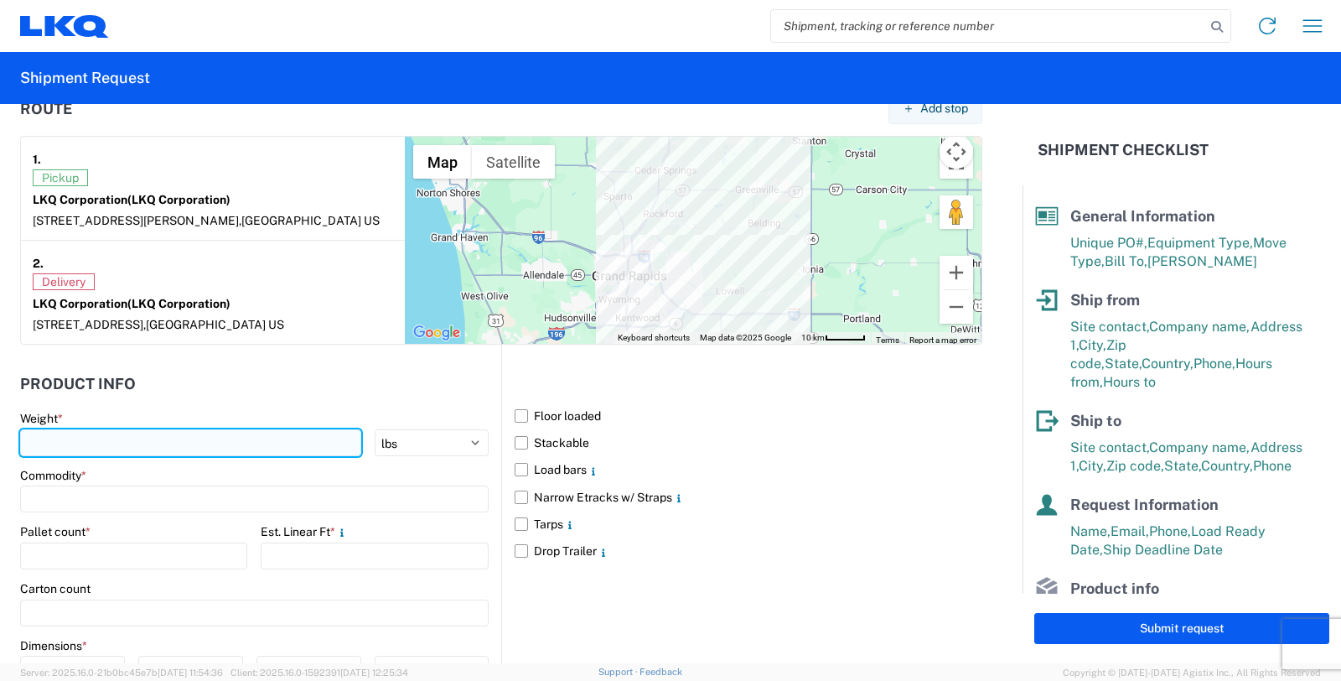
click at [299, 445] on input "number" at bounding box center [190, 442] width 341 height 27
type input "500"
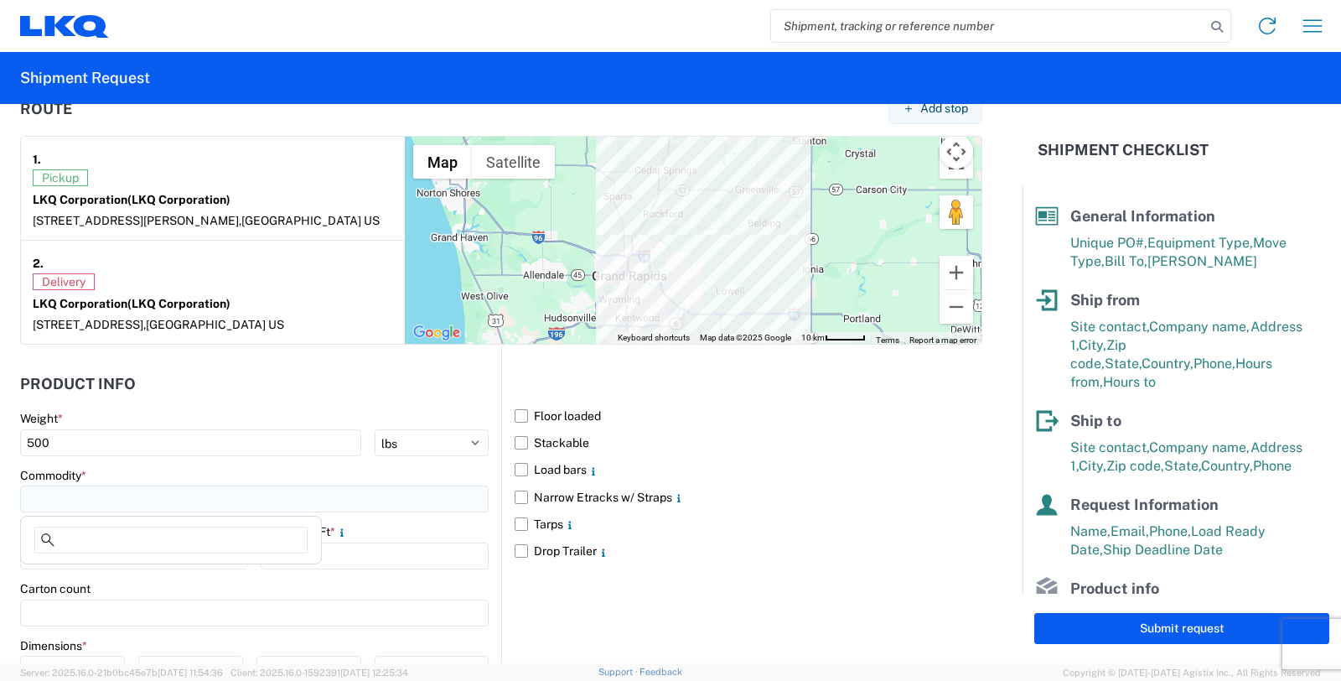
click at [211, 497] on input at bounding box center [254, 498] width 468 height 27
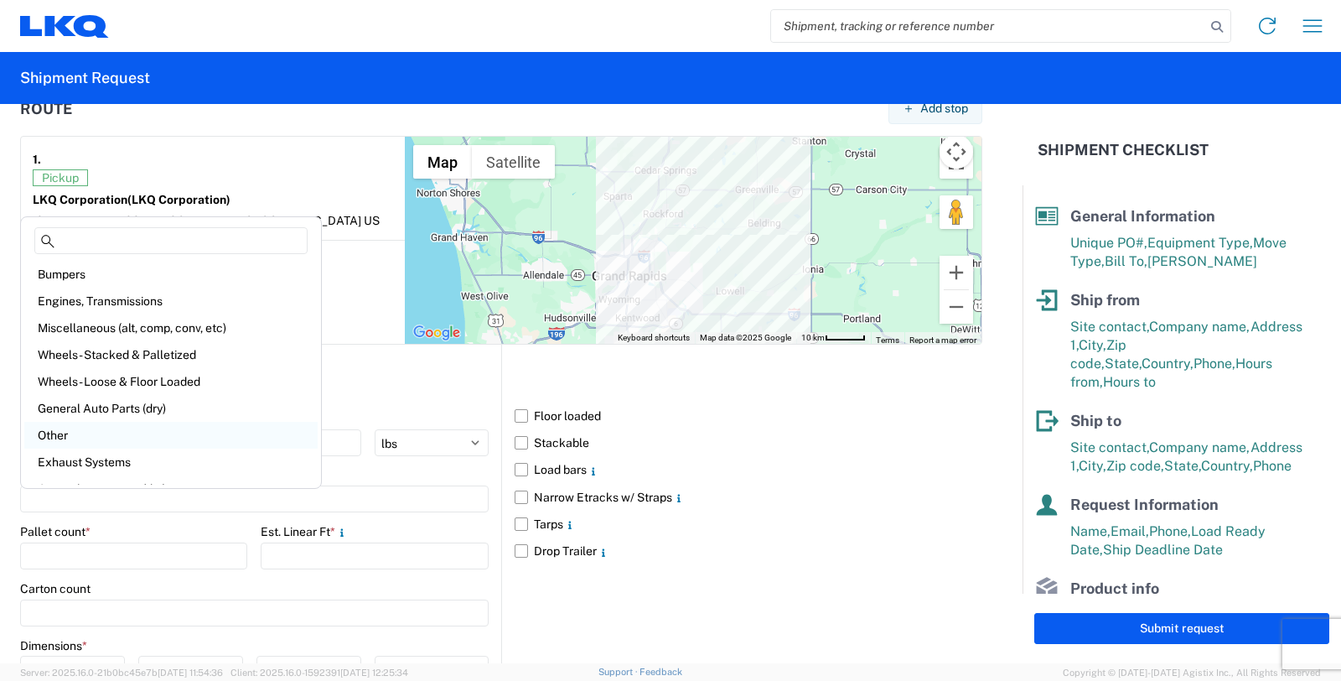
click at [159, 439] on div "Other" at bounding box center [170, 435] width 293 height 27
type input "Other"
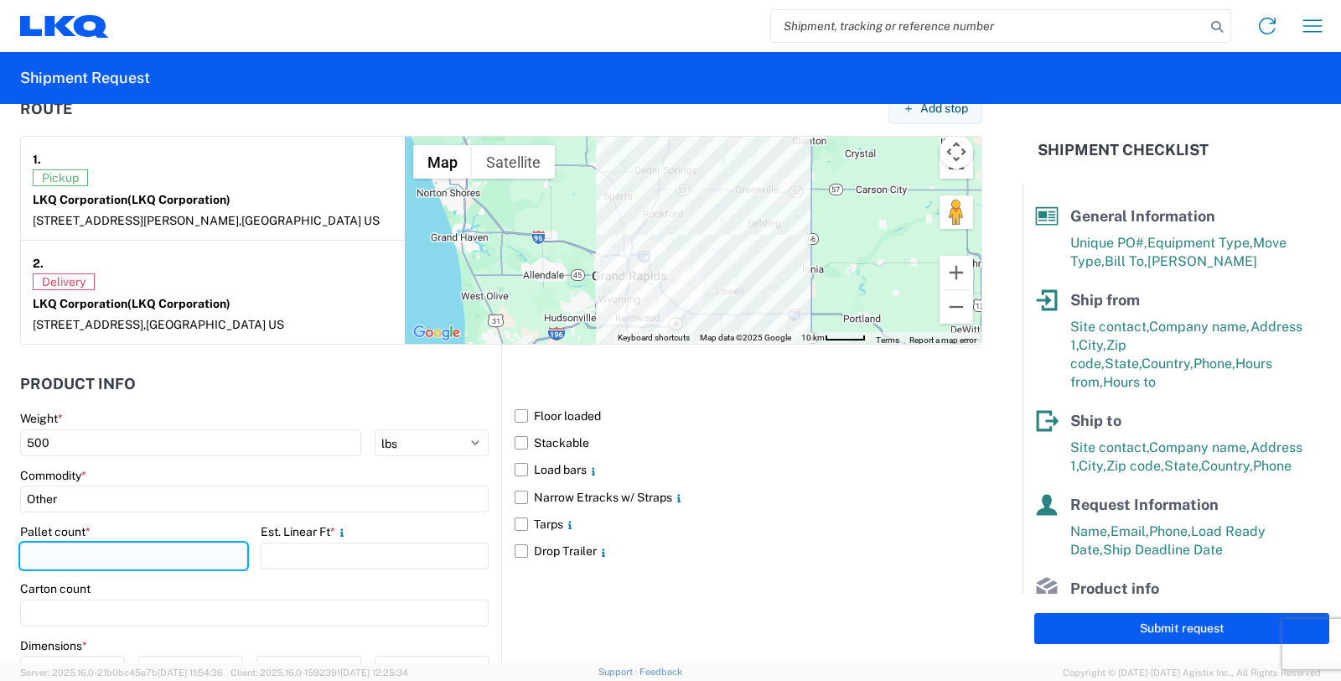
click at [129, 556] on input "number" at bounding box center [133, 555] width 227 height 27
type input "2"
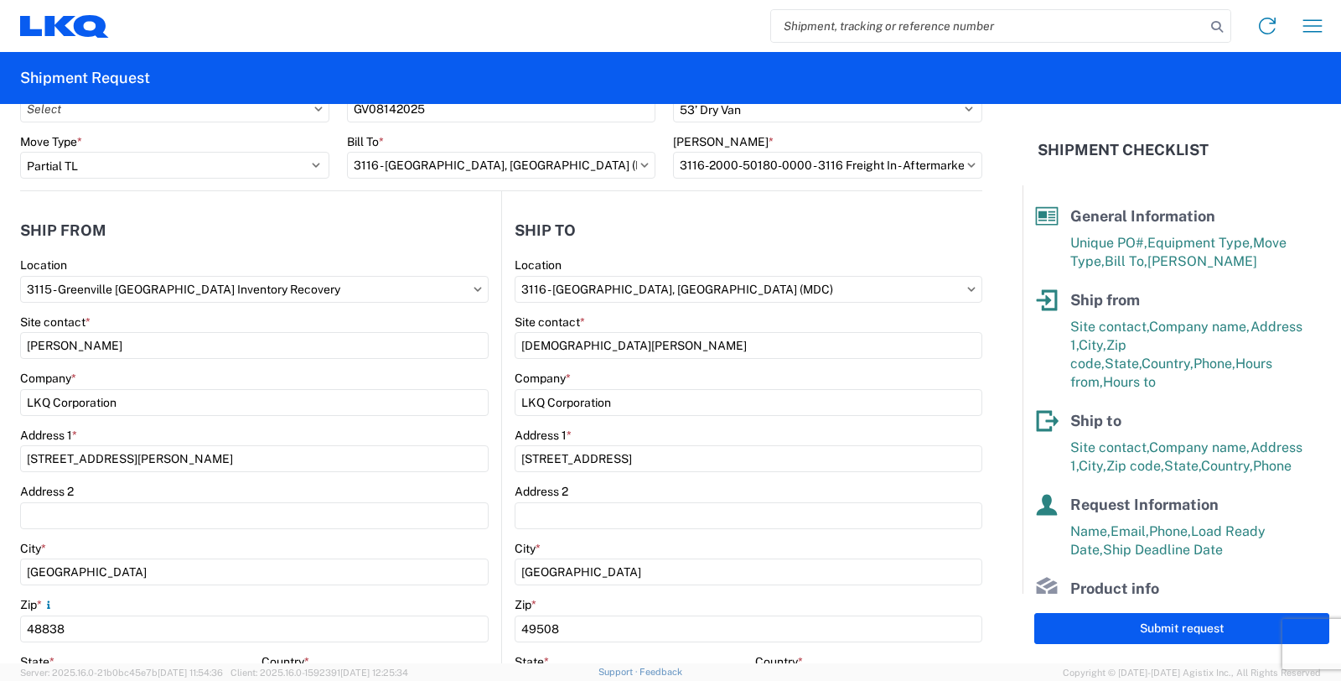
scroll to position [0, 0]
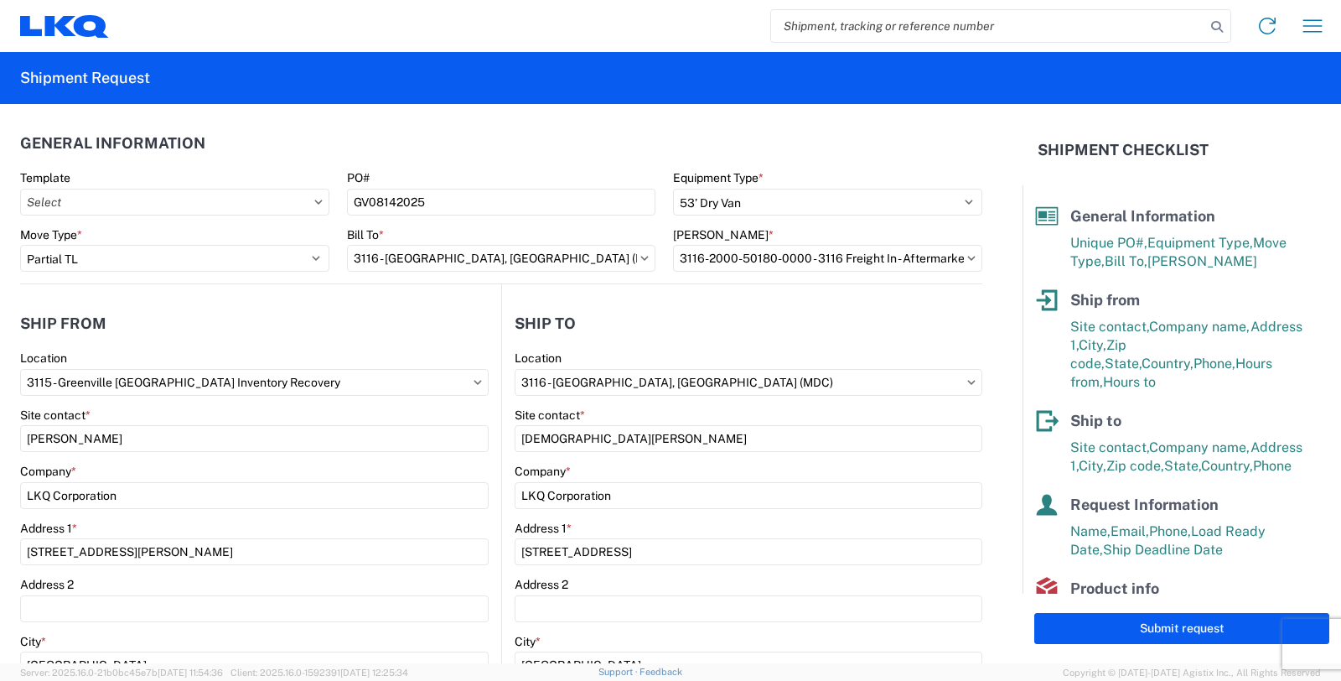
click at [164, 40] on div "Home Shipment request Shipment tracking" at bounding box center [722, 26] width 1226 height 40
